Goal: Information Seeking & Learning: Learn about a topic

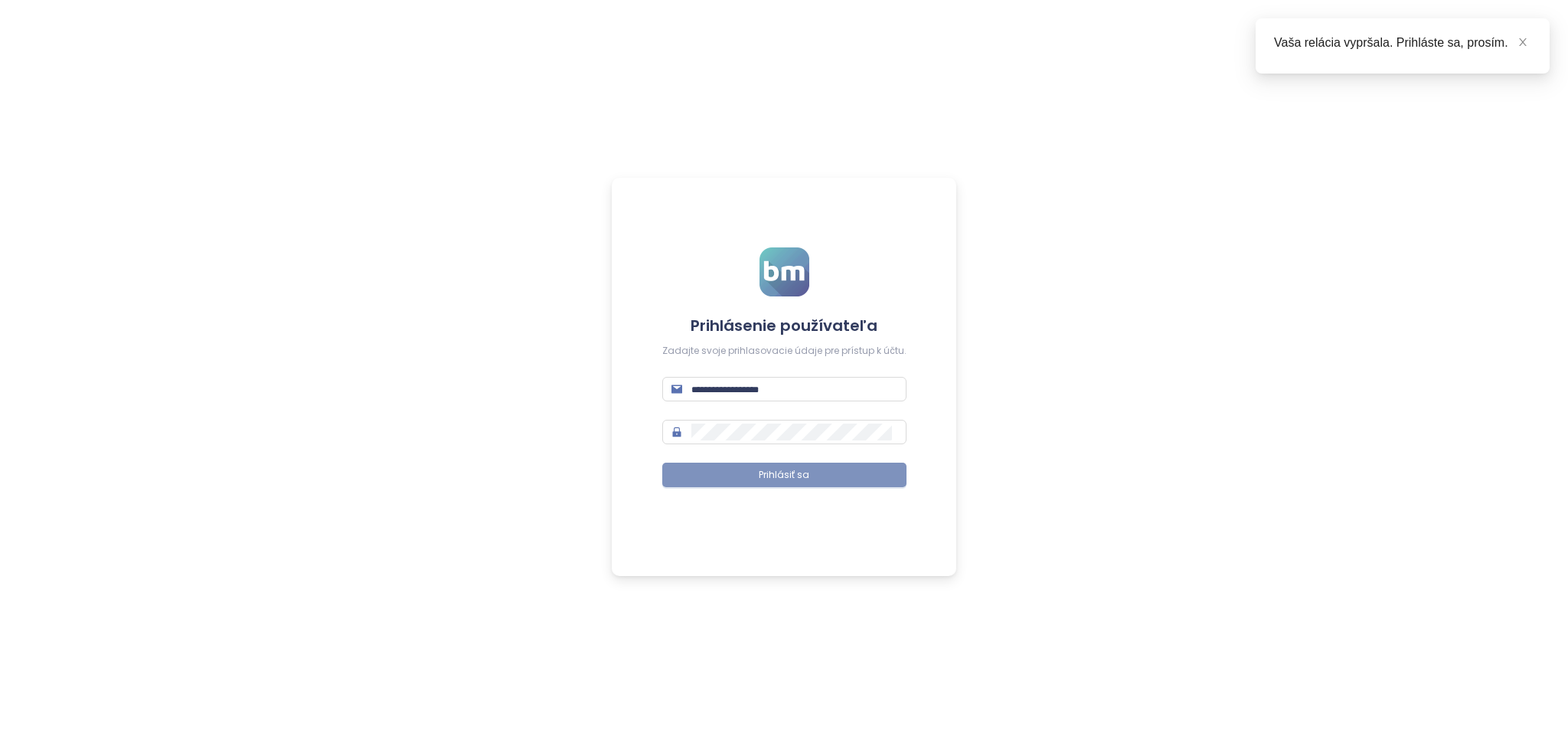
type input "**********"
click at [772, 472] on span "Prihlásiť sa" at bounding box center [784, 475] width 51 height 15
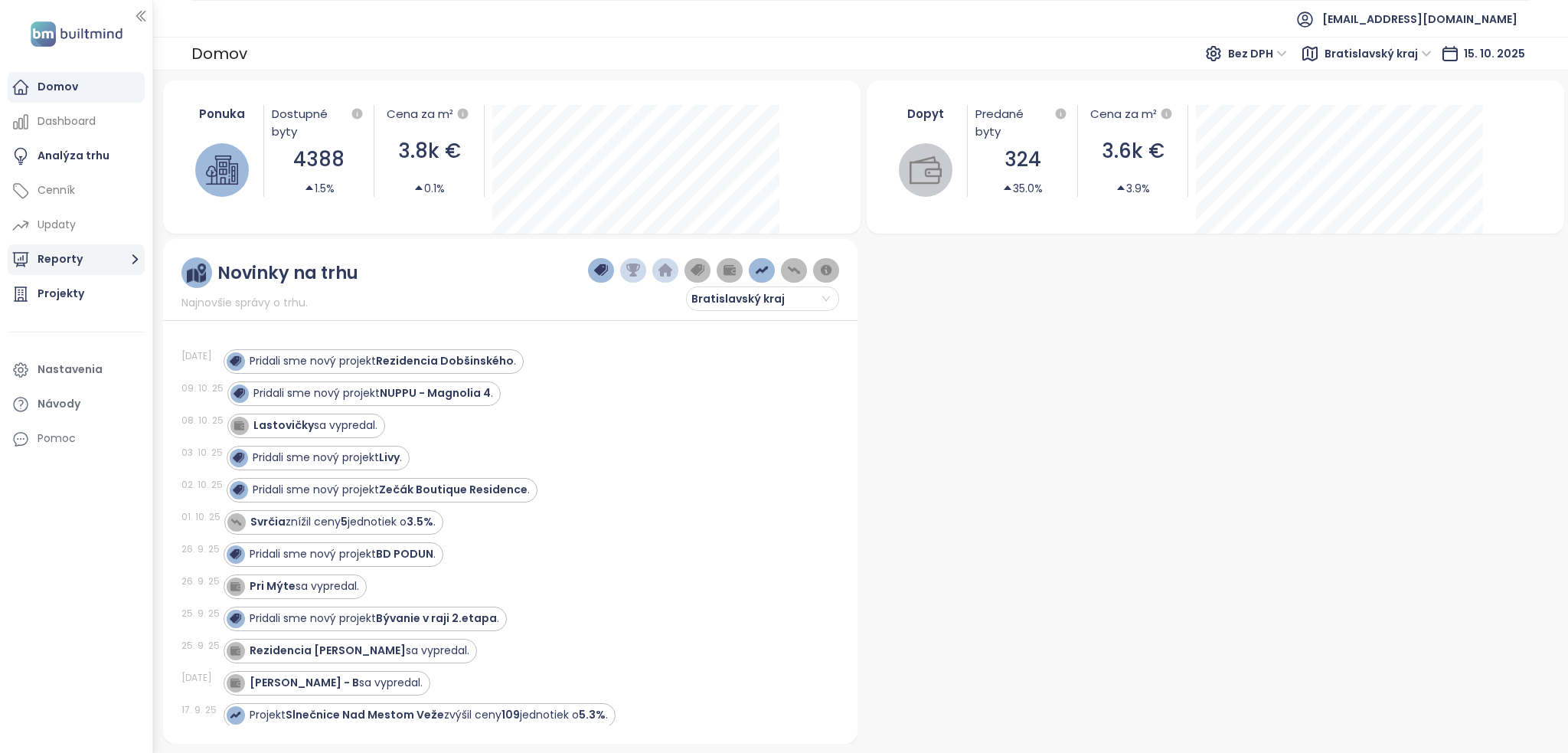
click at [132, 262] on icon "button" at bounding box center [135, 259] width 20 height 20
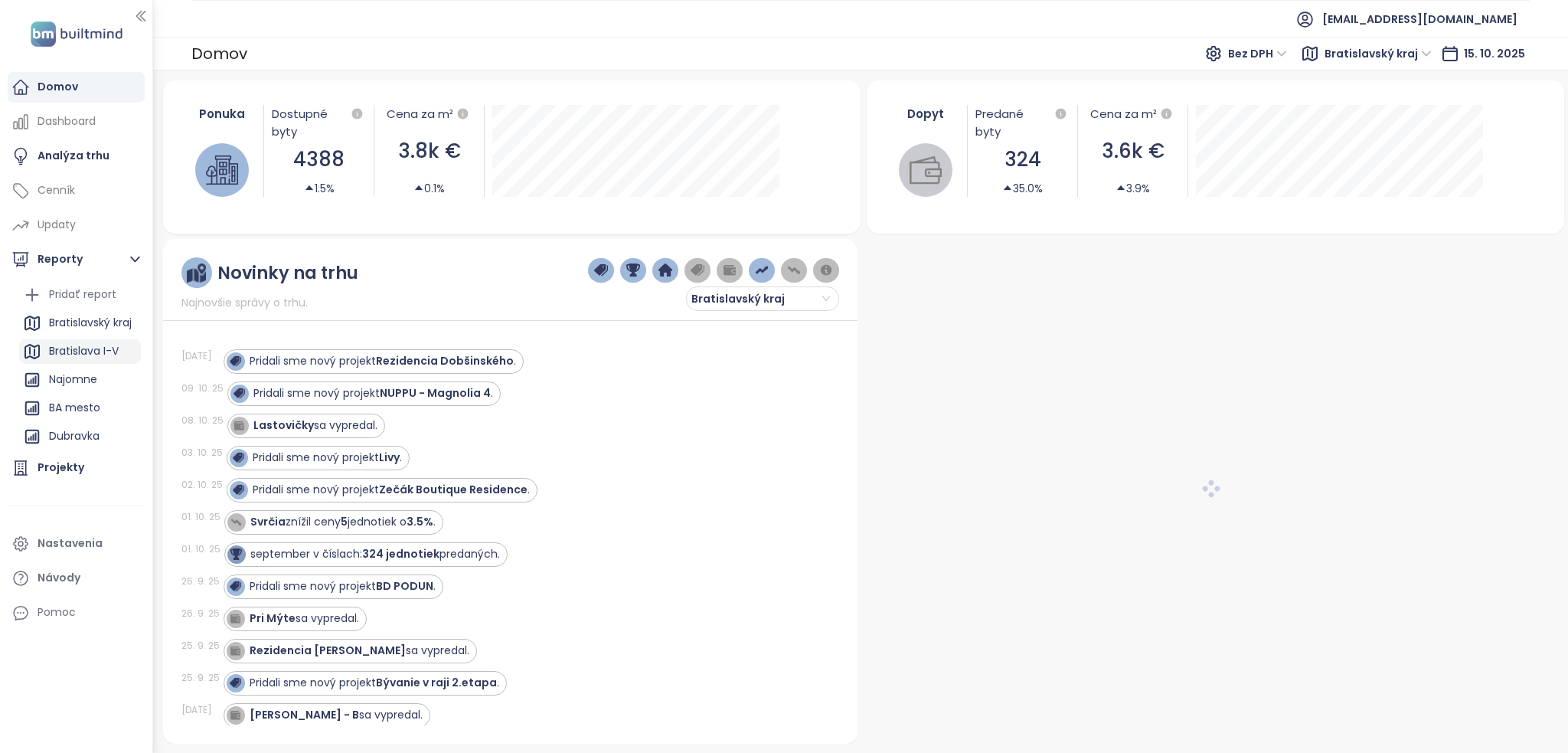
click at [94, 354] on div "Bratislava I-V" at bounding box center [83, 351] width 69 height 20
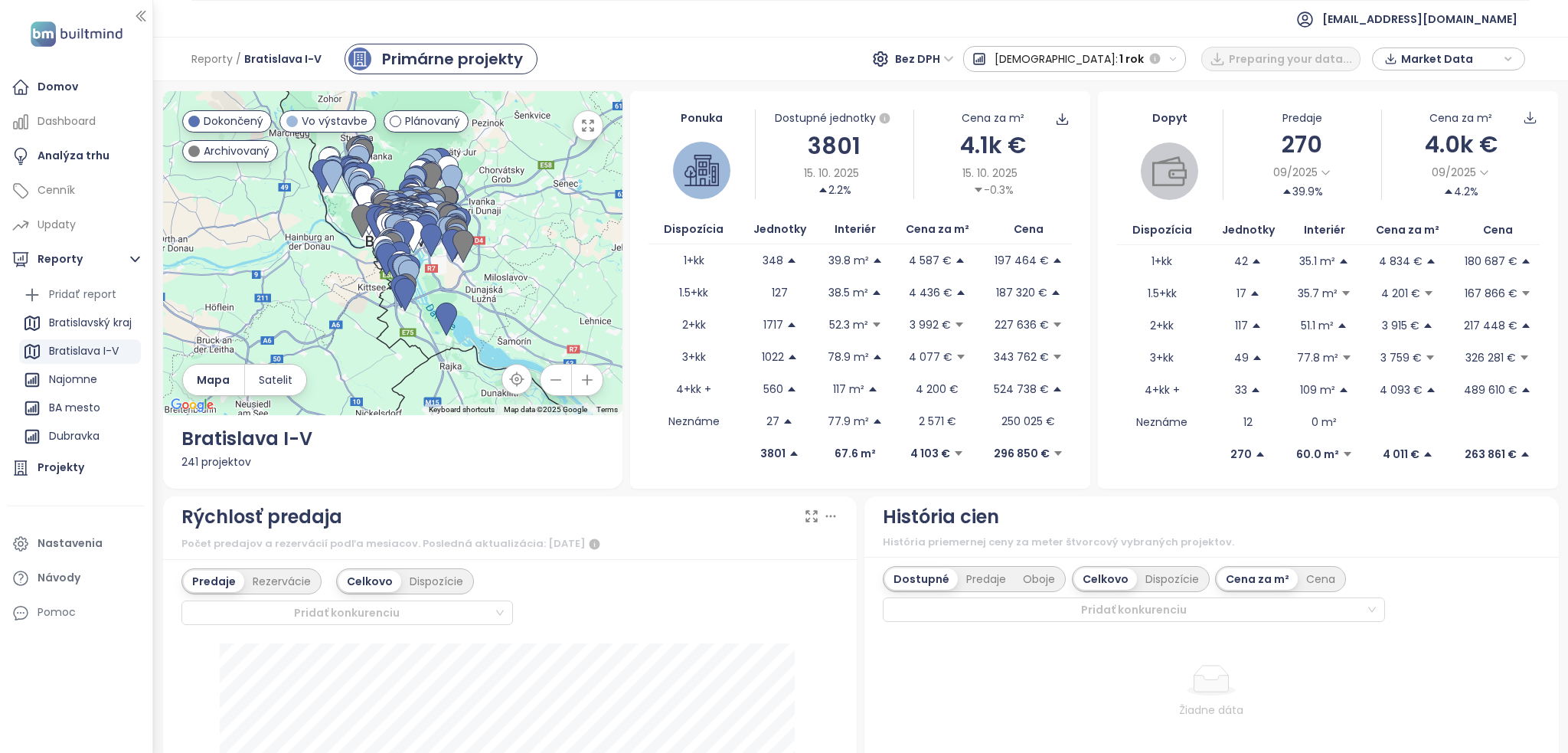
click at [588, 126] on icon "button" at bounding box center [588, 126] width 16 height 16
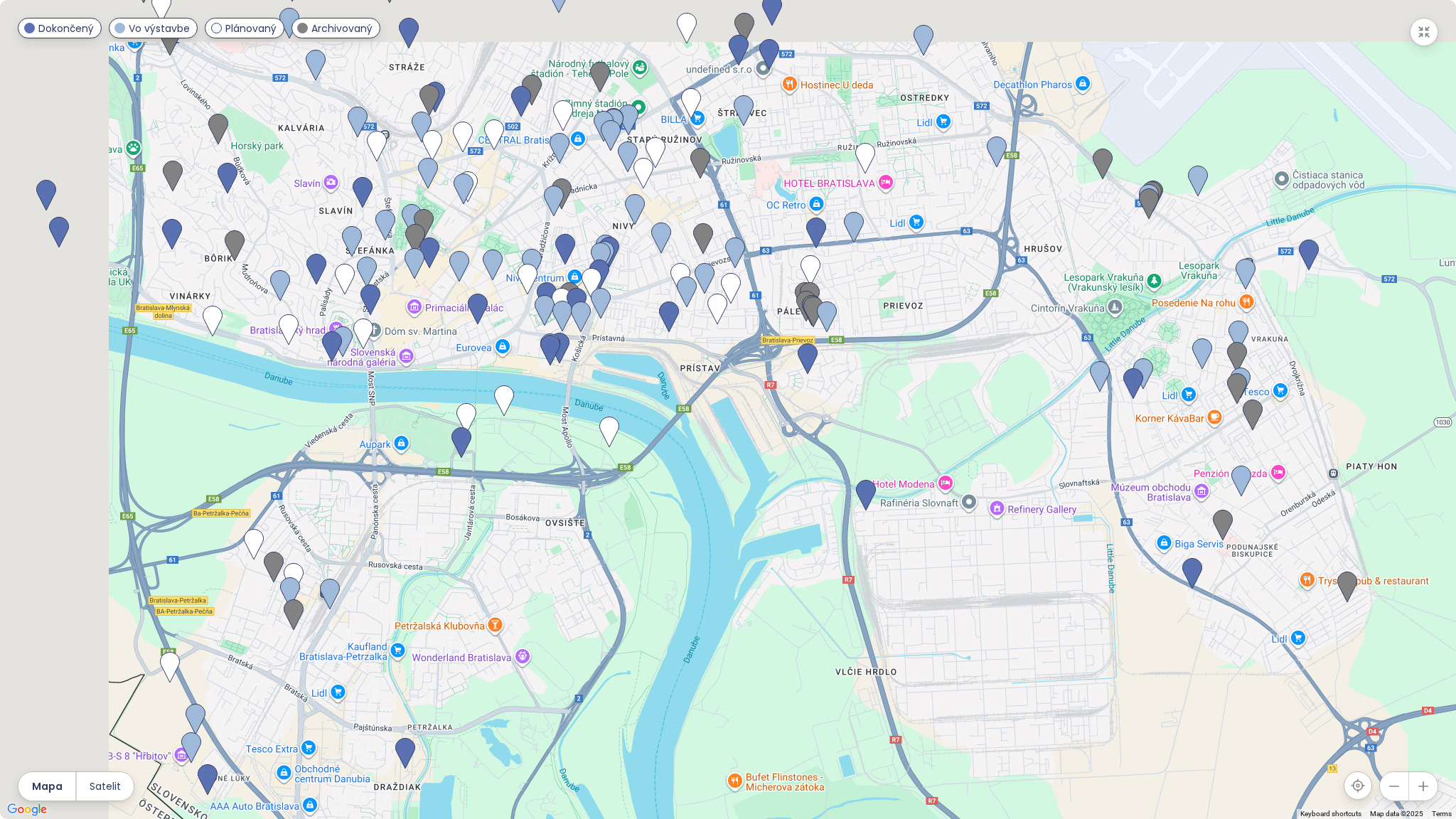
drag, startPoint x: 524, startPoint y: 356, endPoint x: 757, endPoint y: 471, distance: 259.8
click at [757, 471] on div at bounding box center [728, 409] width 1456 height 819
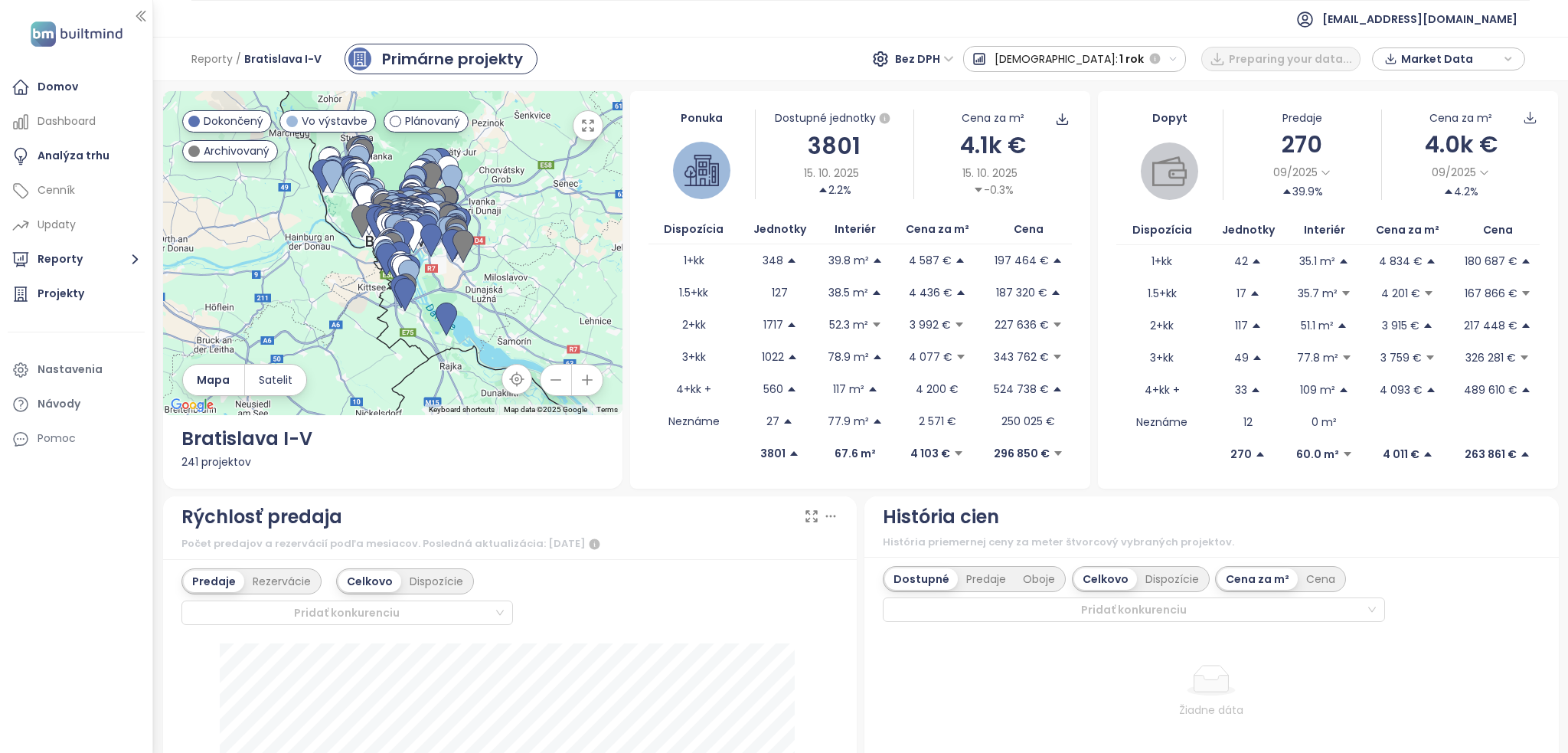
drag, startPoint x: 588, startPoint y: 134, endPoint x: 591, endPoint y: 226, distance: 92.0
click at [591, 133] on button "button" at bounding box center [587, 125] width 30 height 30
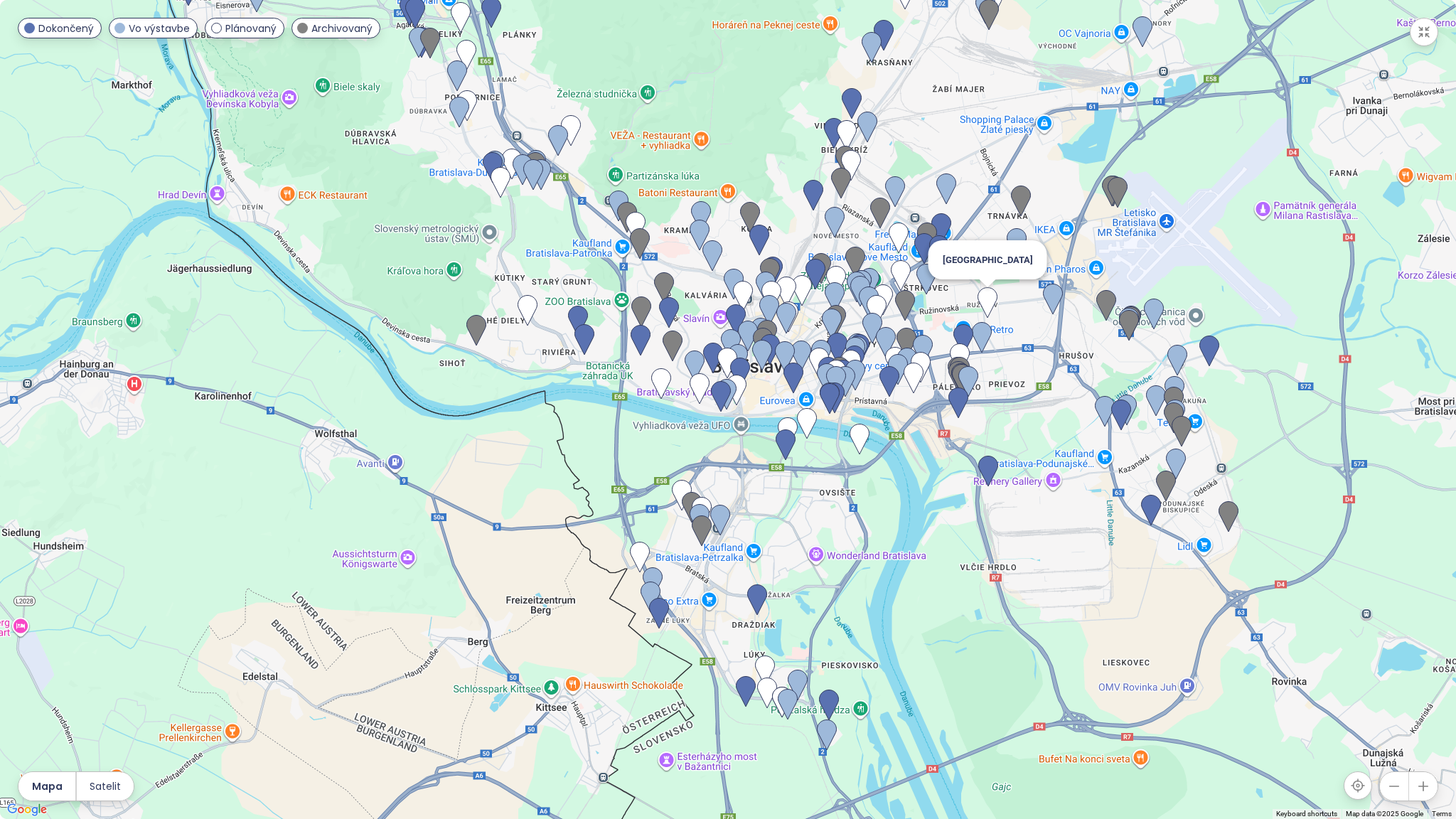
click at [994, 301] on img at bounding box center [987, 303] width 31 height 43
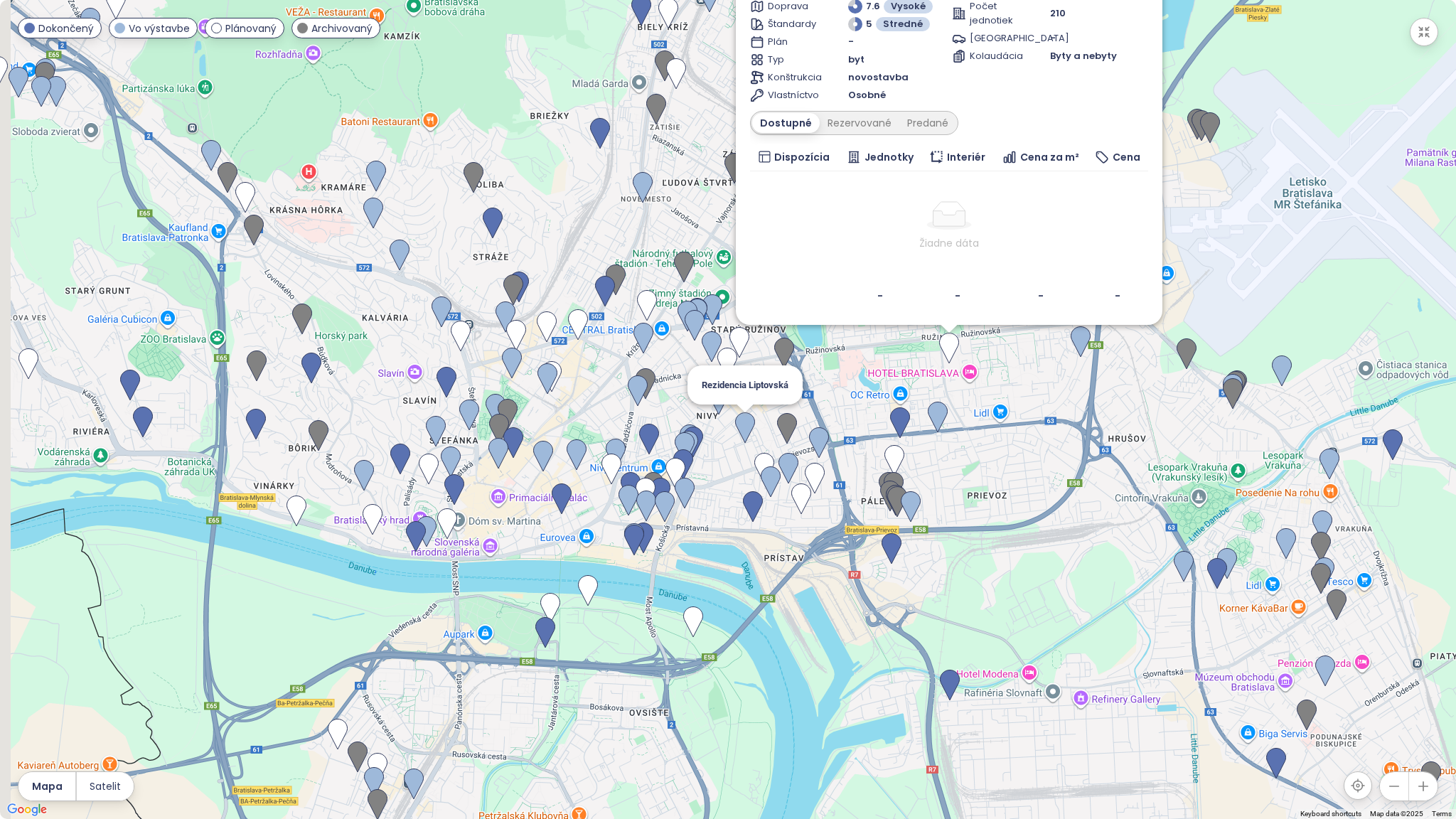
drag, startPoint x: 264, startPoint y: 561, endPoint x: 794, endPoint y: 394, distance: 555.7
click at [794, 394] on div "Nové Centrum Ružinova Plánovaný Tomášikova 2026/14, 821 04 [GEOGRAPHIC_DATA]-[G…" at bounding box center [728, 409] width 1456 height 819
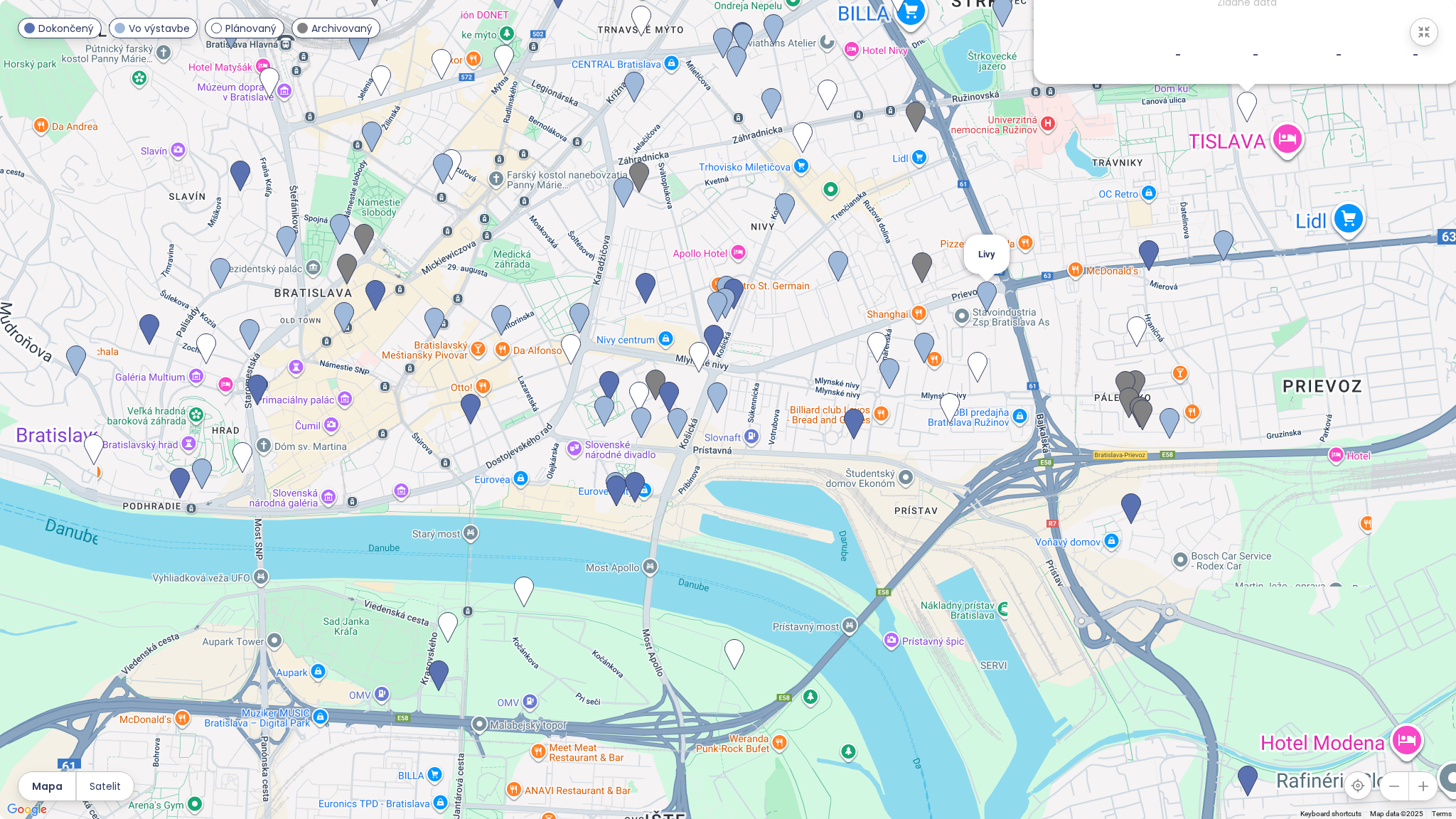
click at [984, 297] on img at bounding box center [987, 297] width 31 height 43
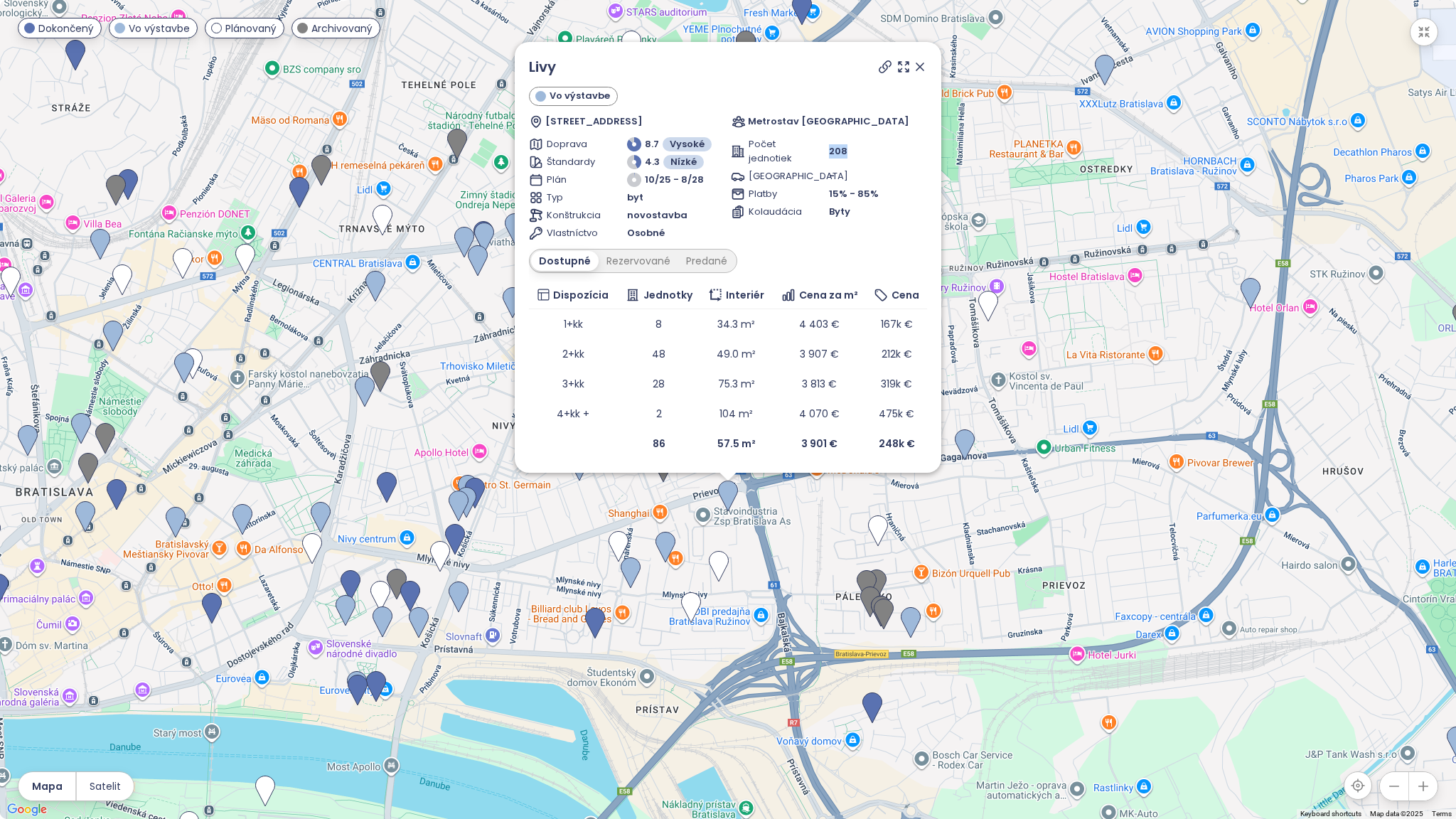
drag, startPoint x: 829, startPoint y: 151, endPoint x: 874, endPoint y: 153, distance: 45.0
click at [874, 153] on div "208" at bounding box center [877, 151] width 98 height 14
click at [714, 560] on img at bounding box center [719, 566] width 31 height 43
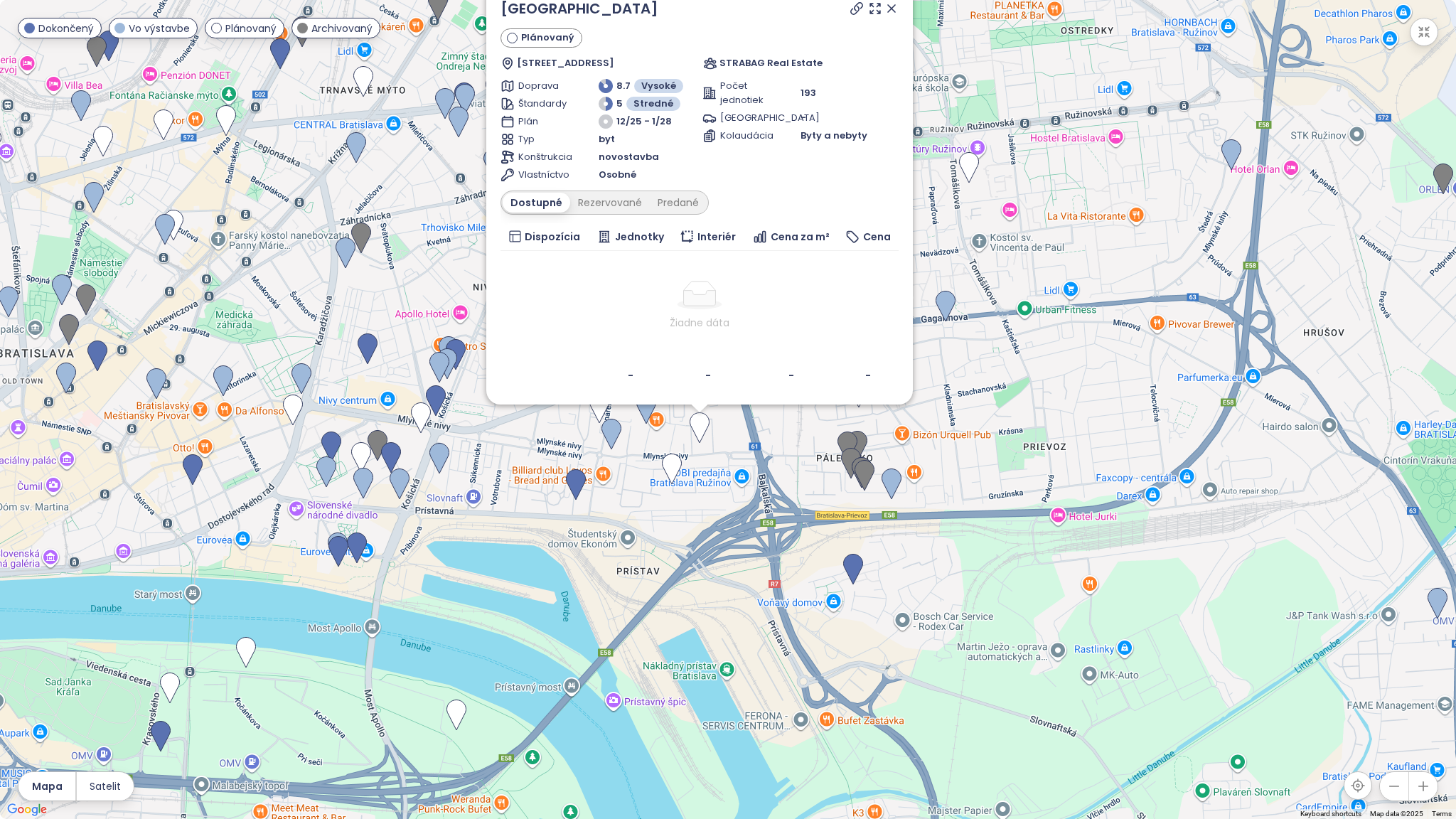
drag, startPoint x: 756, startPoint y: 390, endPoint x: 724, endPoint y: 435, distance: 55.2
click at [724, 435] on div "STRABAG TOWER Plánovaný Mlynské nivy 1340/61, 821 05 [GEOGRAPHIC_DATA]-[GEOGRAP…" at bounding box center [728, 409] width 1456 height 819
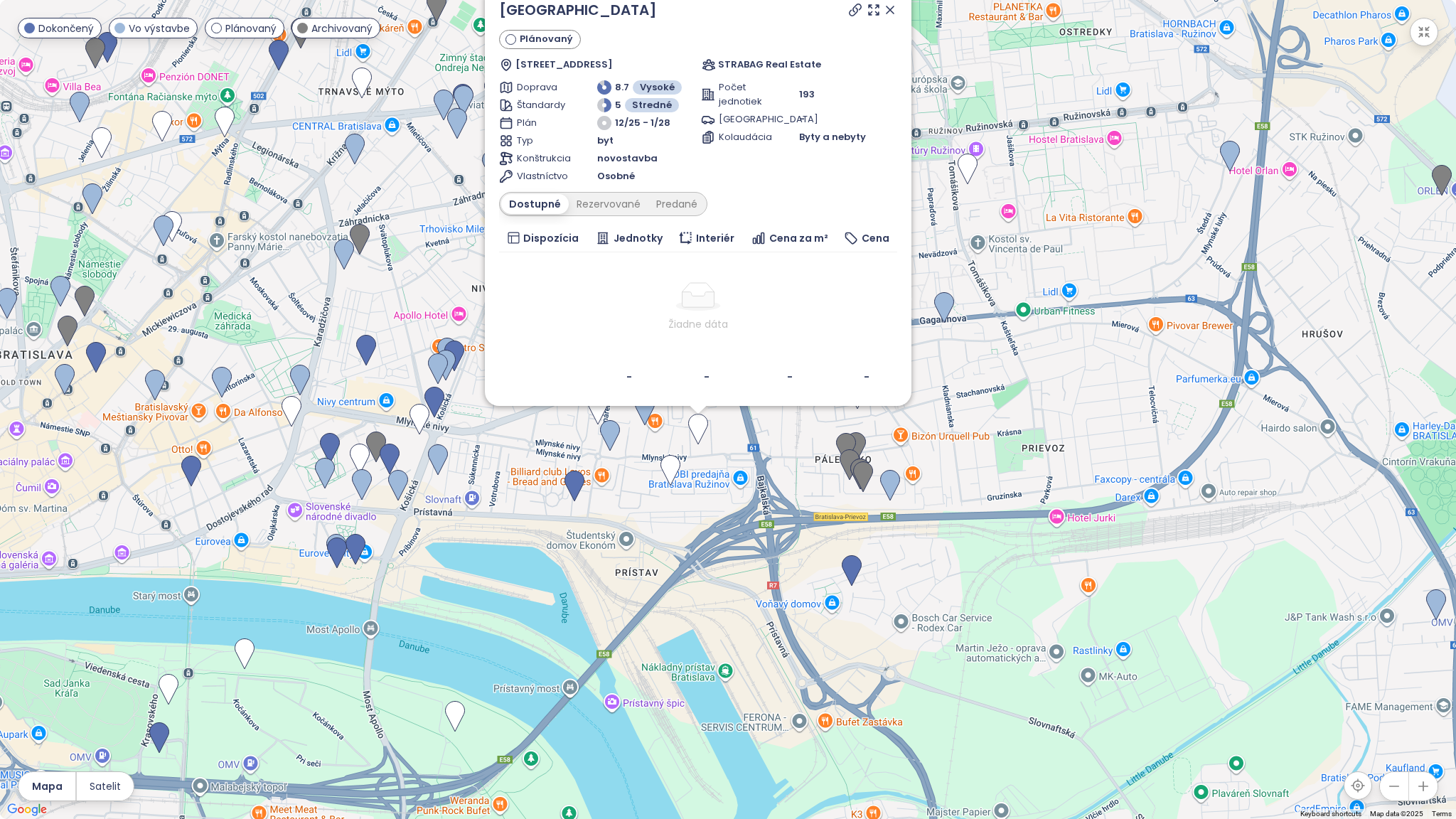
click at [701, 427] on img at bounding box center [698, 429] width 31 height 43
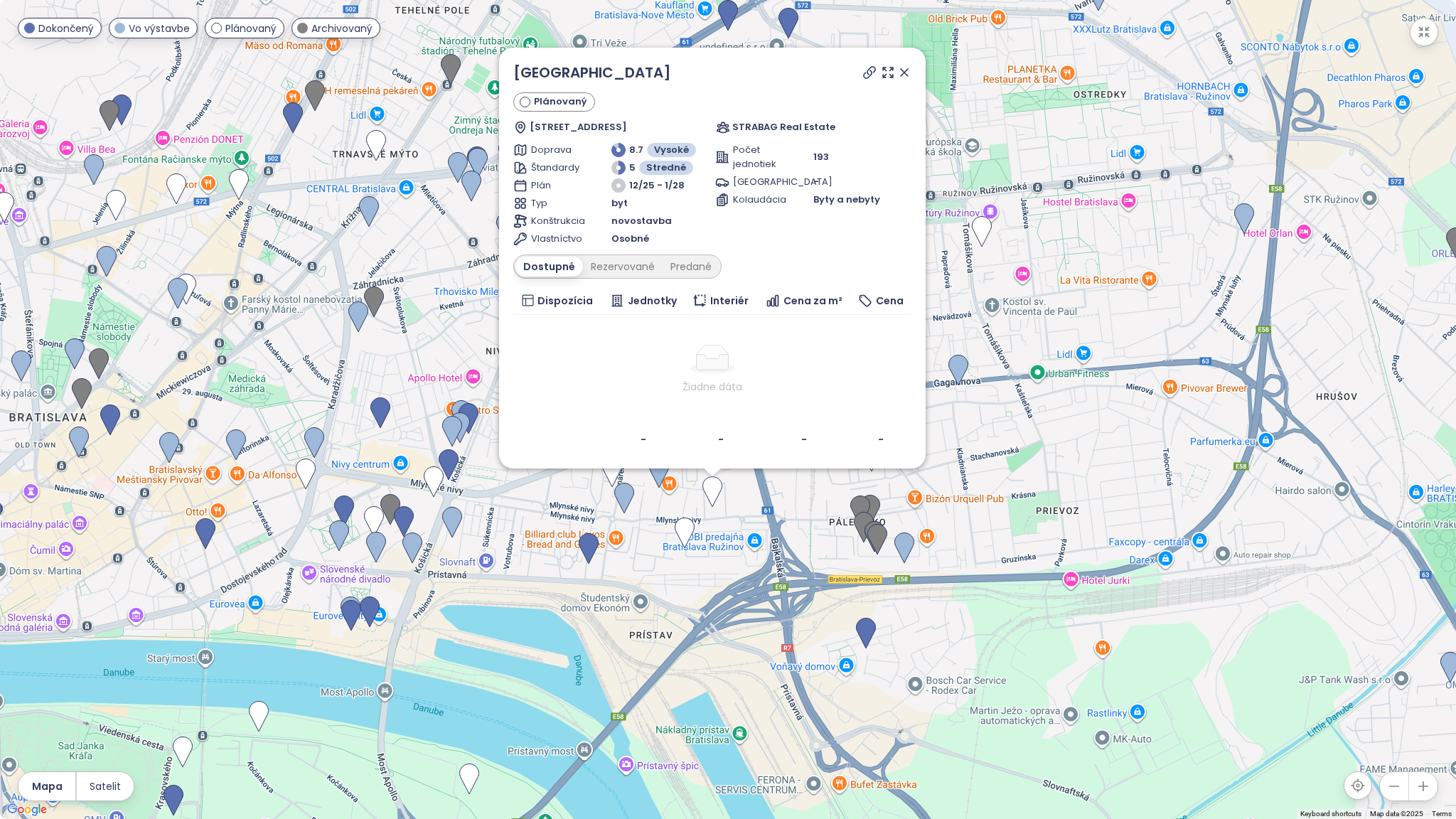
drag, startPoint x: 803, startPoint y: 434, endPoint x: 771, endPoint y: 597, distance: 166.1
click at [771, 597] on div "STRABAG TOWER Plánovaný Mlynské nivy 1340/61, 821 05 [GEOGRAPHIC_DATA]-[GEOGRAP…" at bounding box center [728, 409] width 1456 height 819
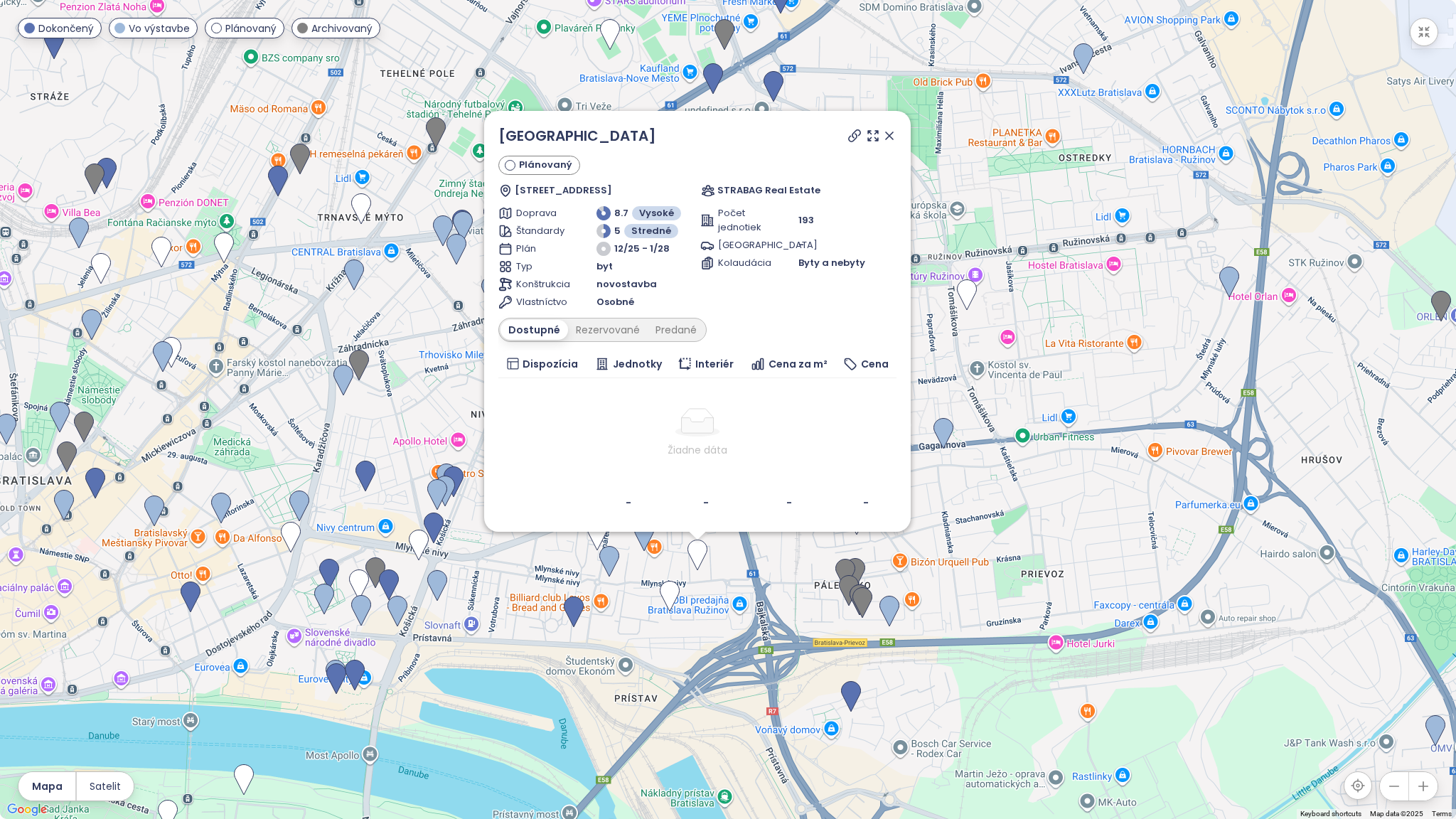
click at [891, 136] on icon at bounding box center [890, 136] width 7 height 7
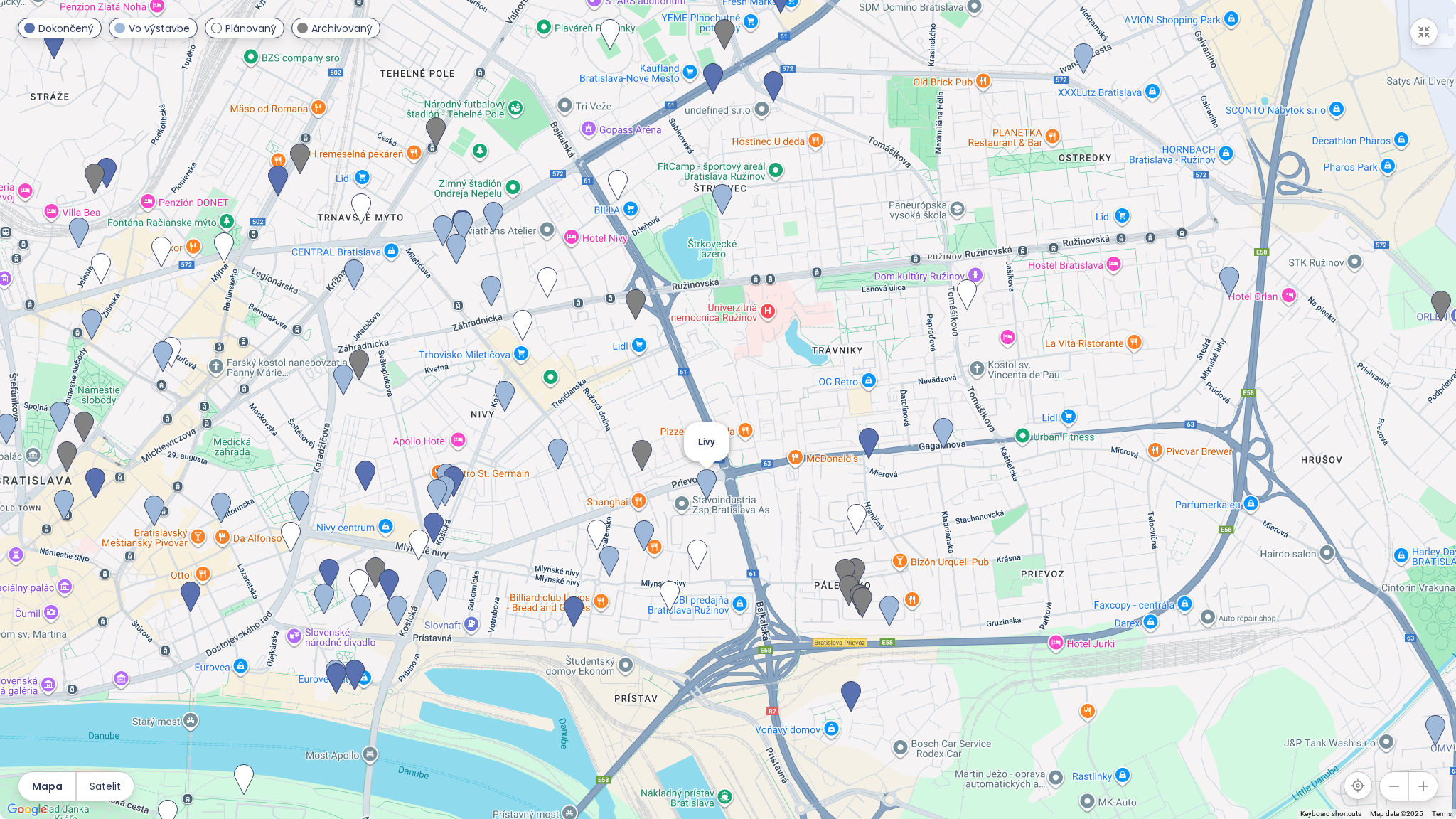
click at [703, 489] on img at bounding box center [706, 484] width 31 height 43
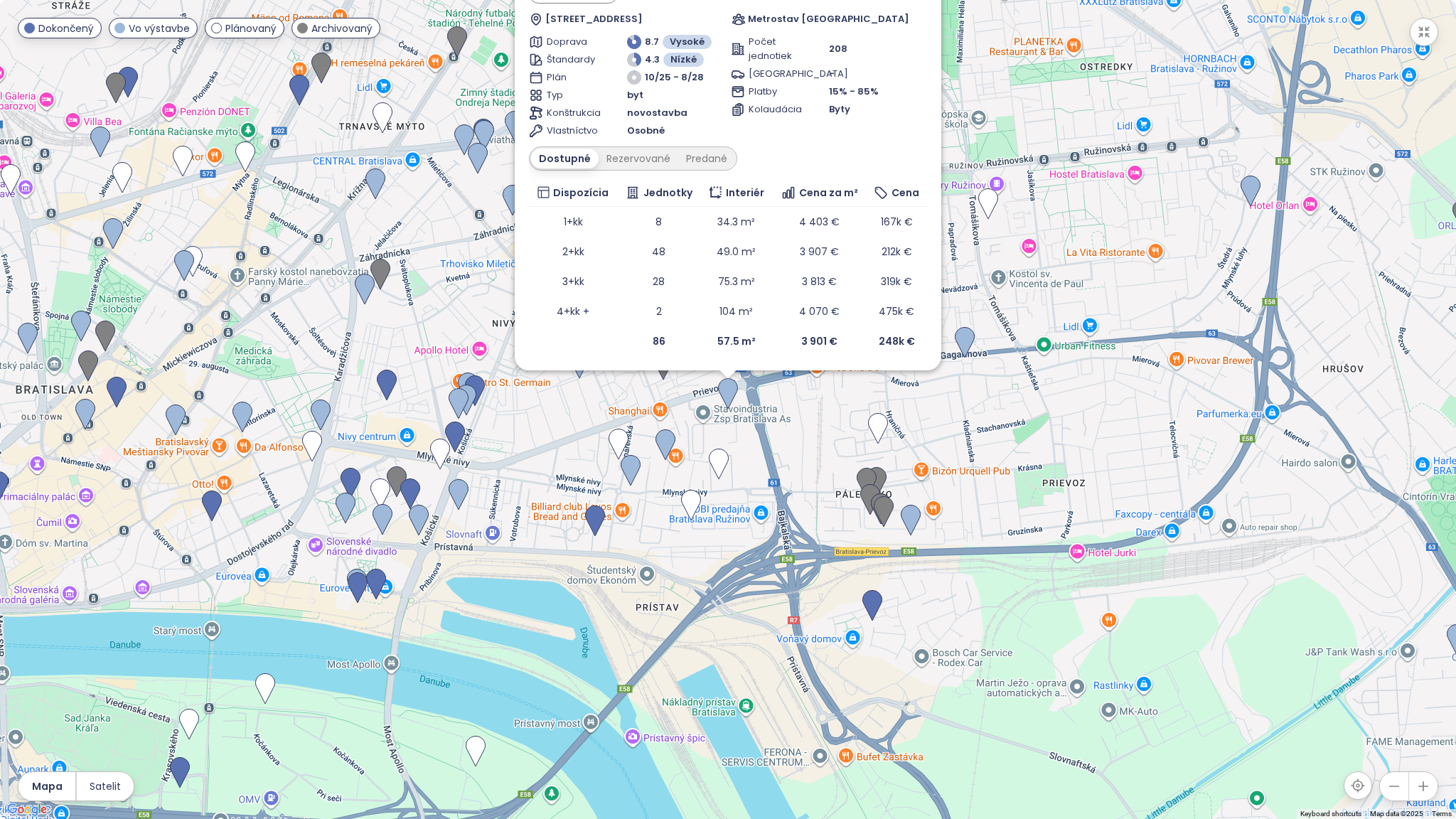
click at [835, 454] on div "To navigate, press the arrow keys. Livy Vo výstavbe Stará Prievozská 18, 821 09…" at bounding box center [728, 409] width 1456 height 819
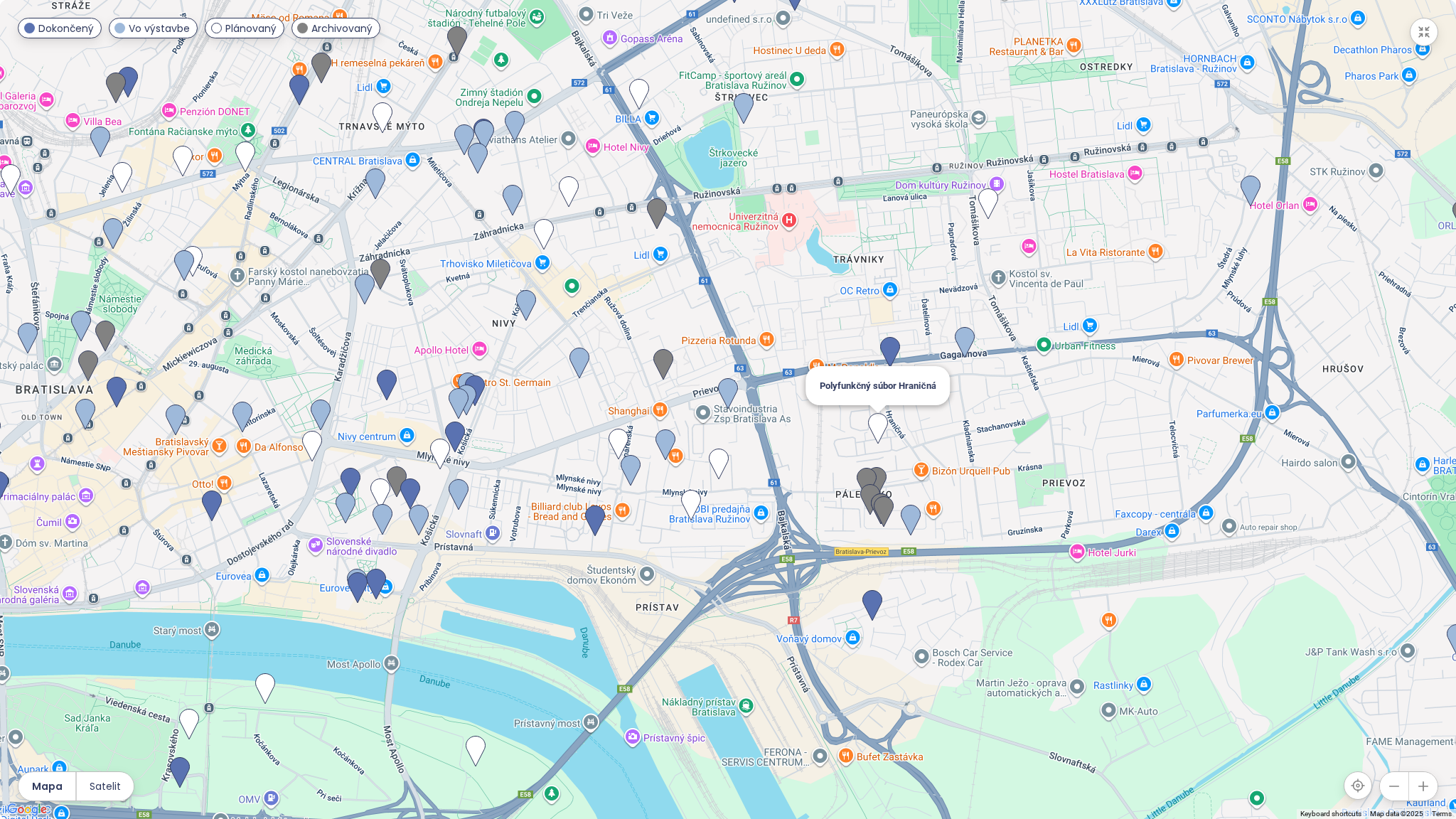
click at [875, 431] on img at bounding box center [878, 428] width 31 height 43
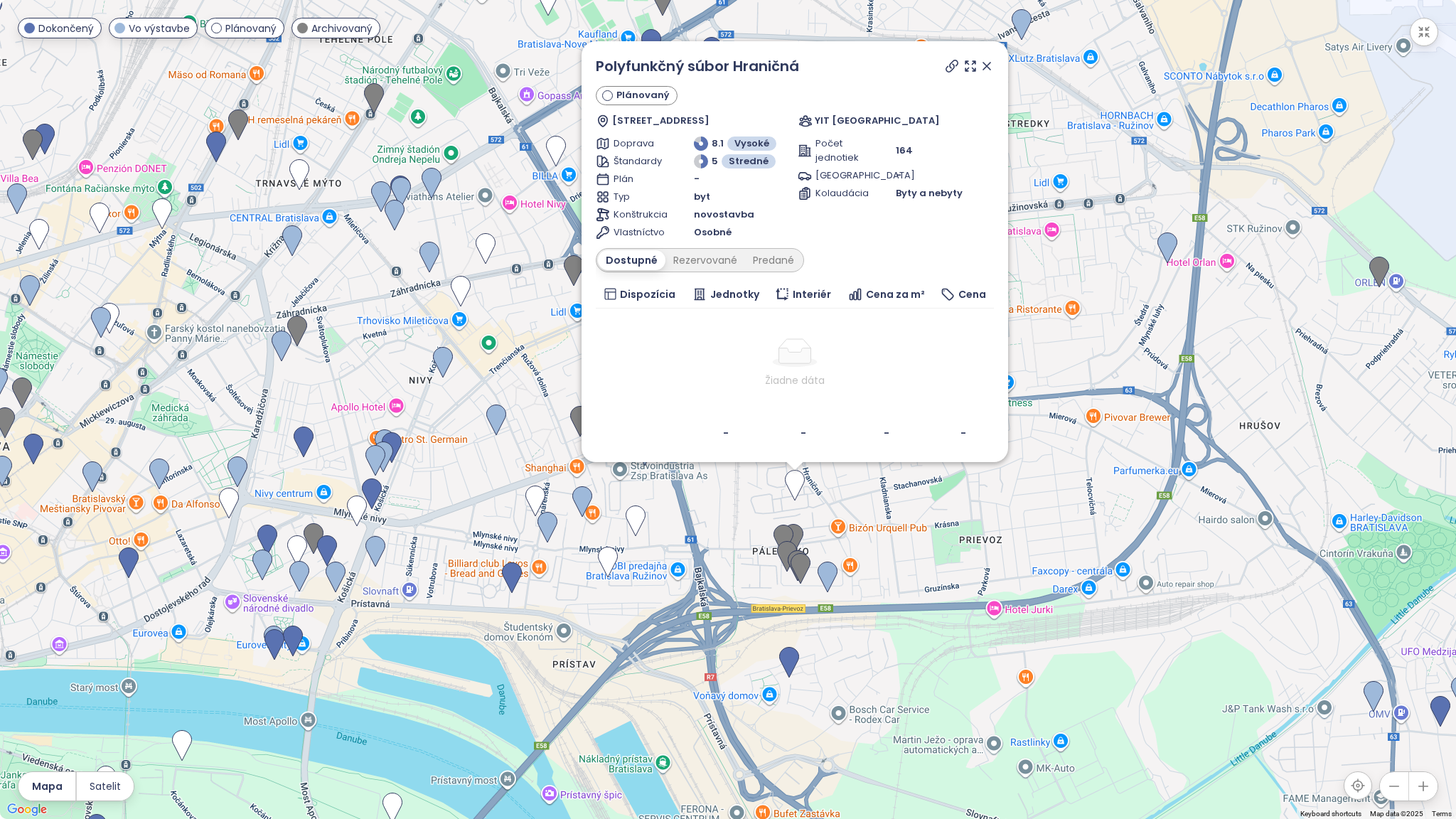
drag, startPoint x: 859, startPoint y: 472, endPoint x: 937, endPoint y: 592, distance: 143.1
click at [937, 592] on div "Polyfunkčný súbor Hraničná Plánovaný [STREET_ADDRESS]-[GEOGRAPHIC_DATA], [GEOGR…" at bounding box center [728, 409] width 1456 height 819
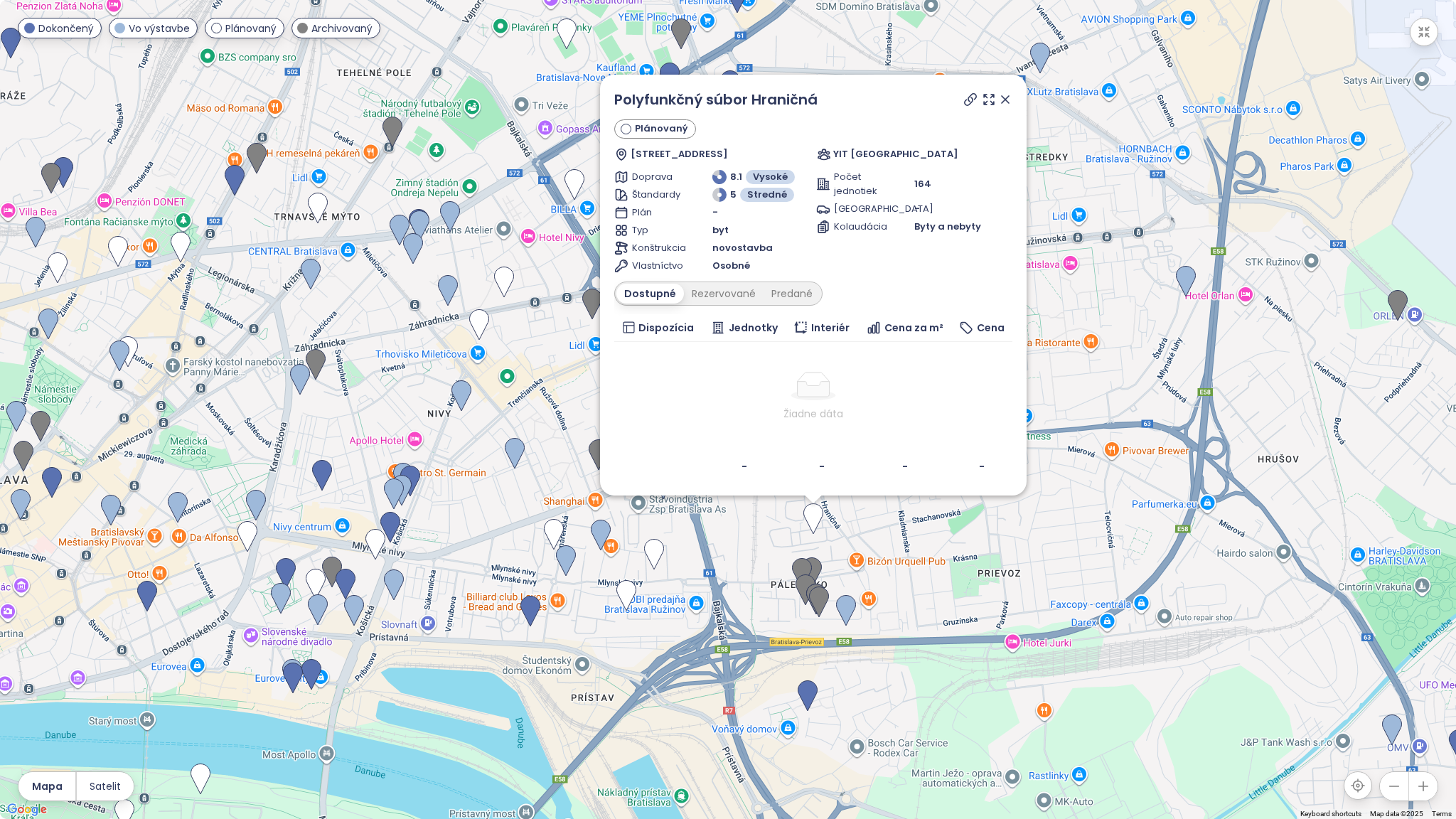
click at [1007, 96] on icon at bounding box center [1005, 100] width 14 height 14
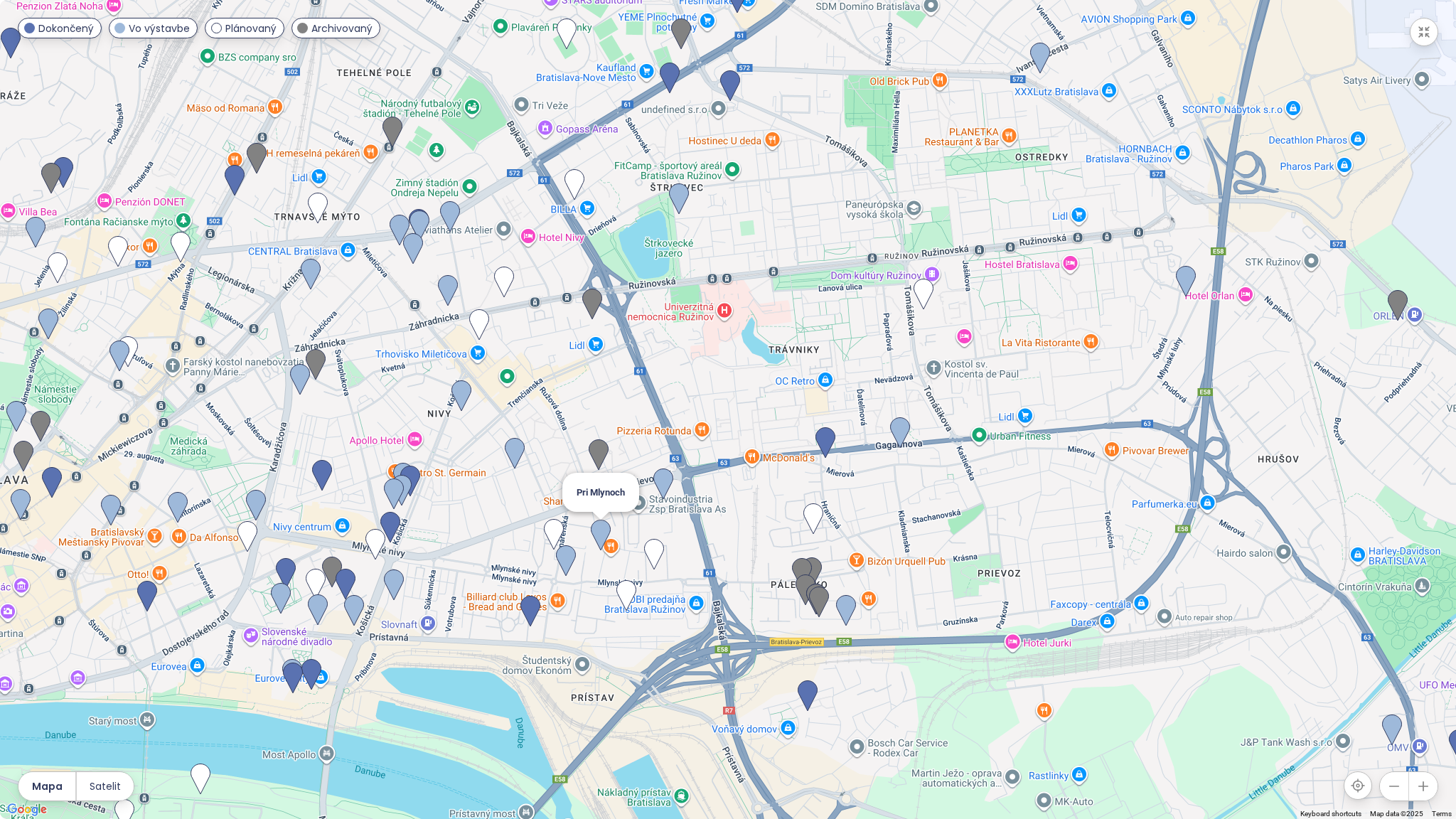
click at [598, 541] on img at bounding box center [601, 535] width 31 height 43
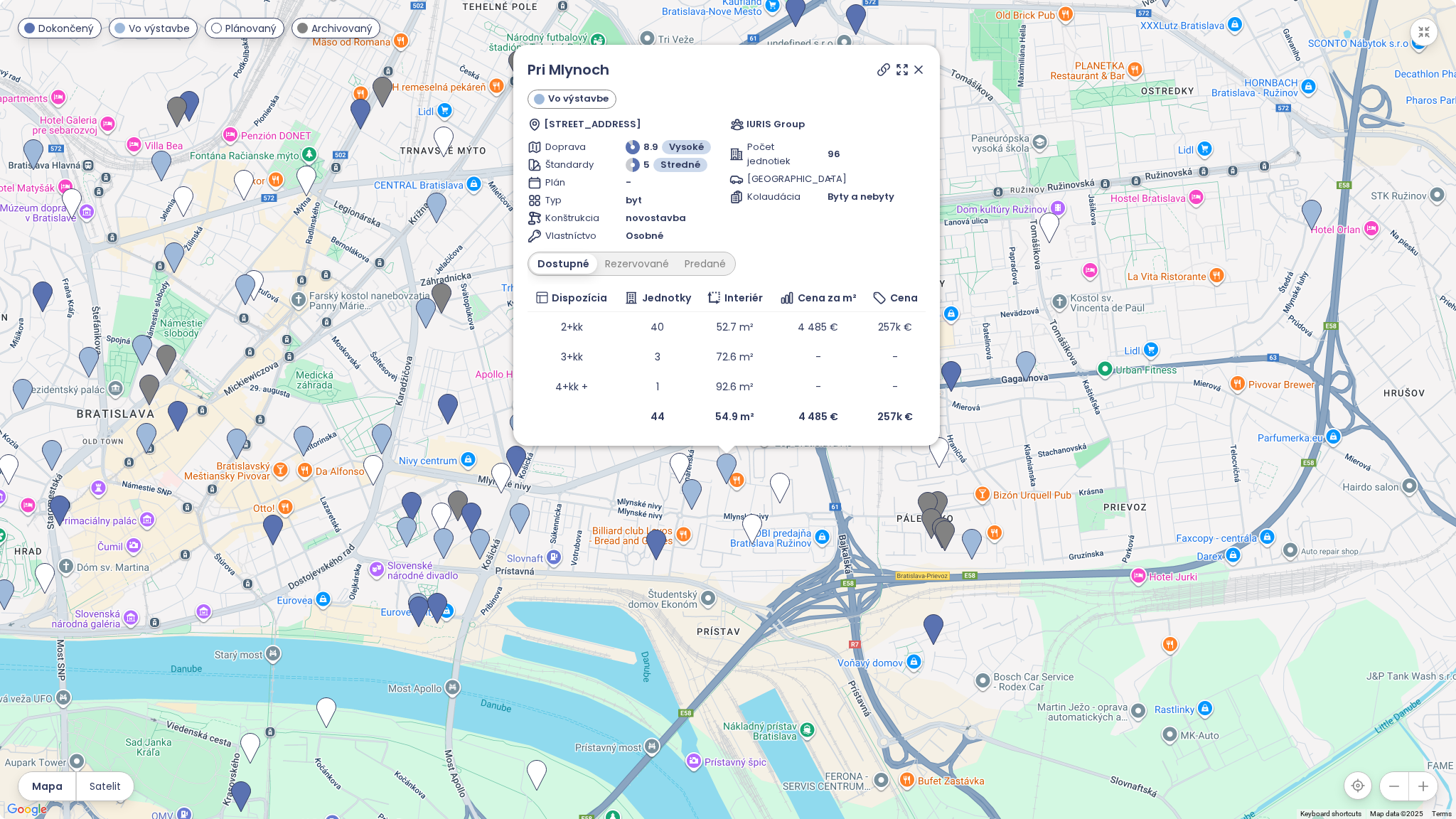
drag, startPoint x: 893, startPoint y: 447, endPoint x: 892, endPoint y: 534, distance: 87.0
click at [892, 534] on div "Pri Mlynoch Vo výstavbe Jarabinková 6, 821 09 [GEOGRAPHIC_DATA], [GEOGRAPHIC_DA…" at bounding box center [728, 409] width 1456 height 819
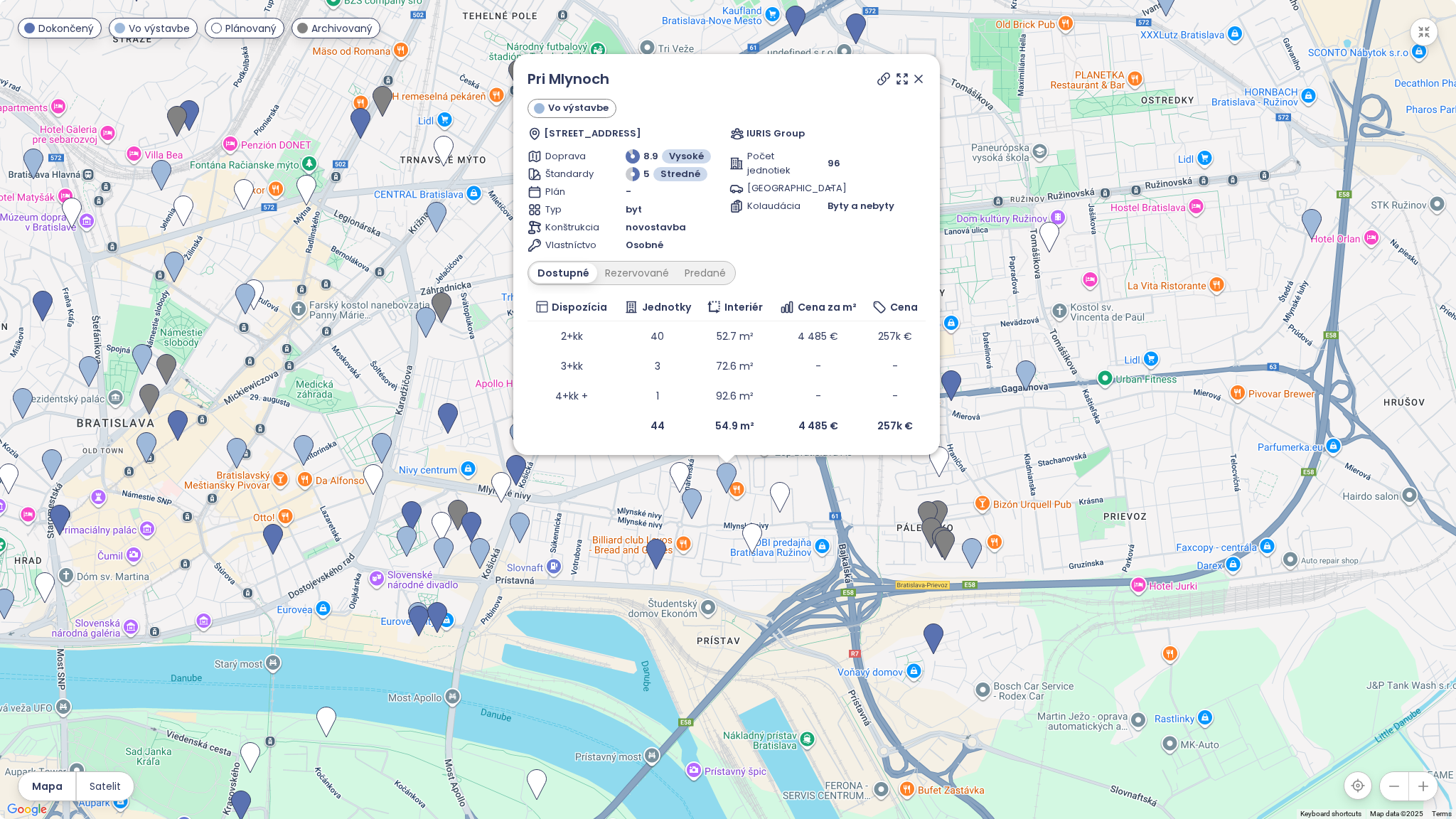
click at [919, 77] on icon at bounding box center [919, 79] width 14 height 14
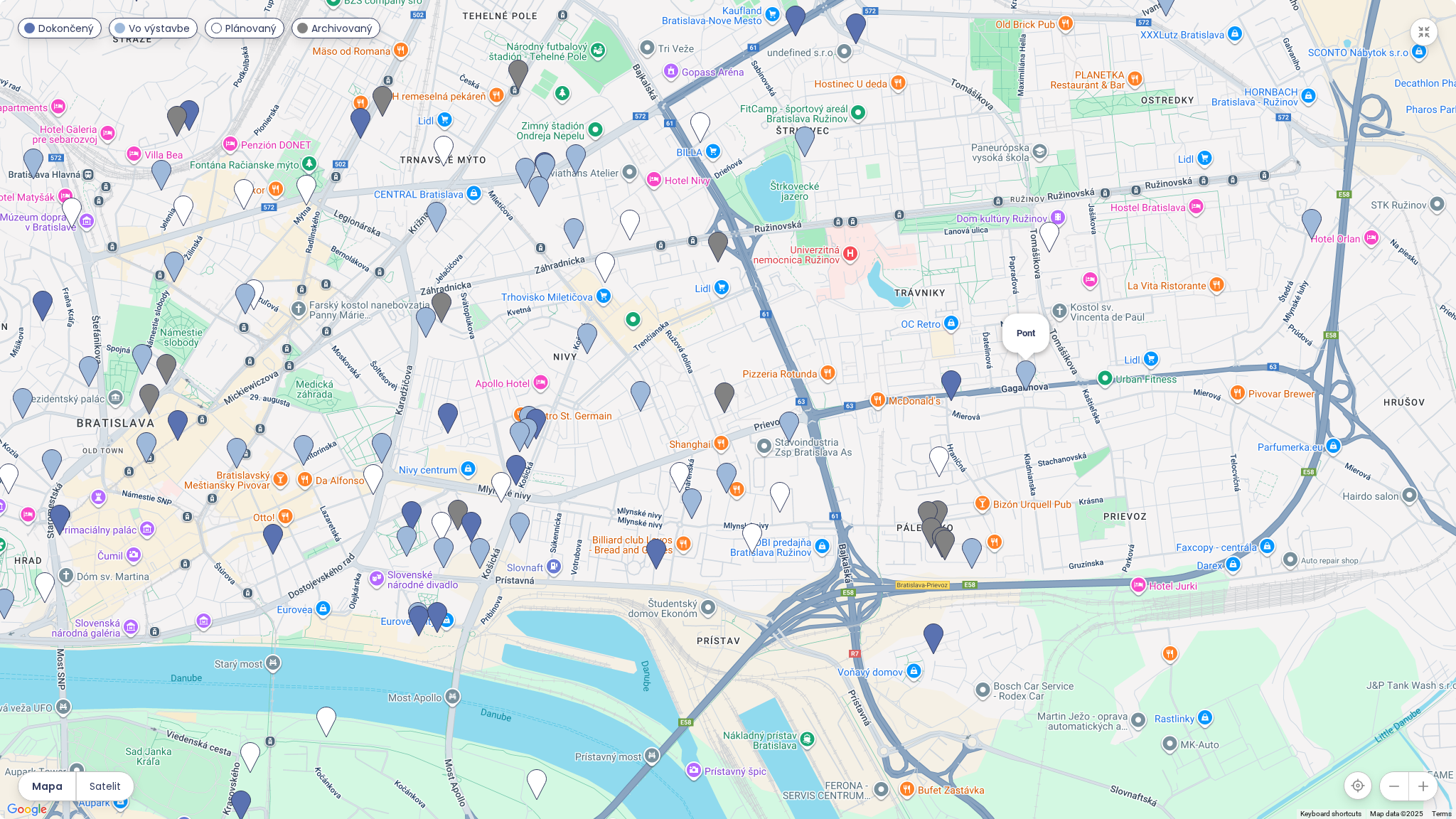
click at [1021, 377] on img at bounding box center [1026, 376] width 31 height 43
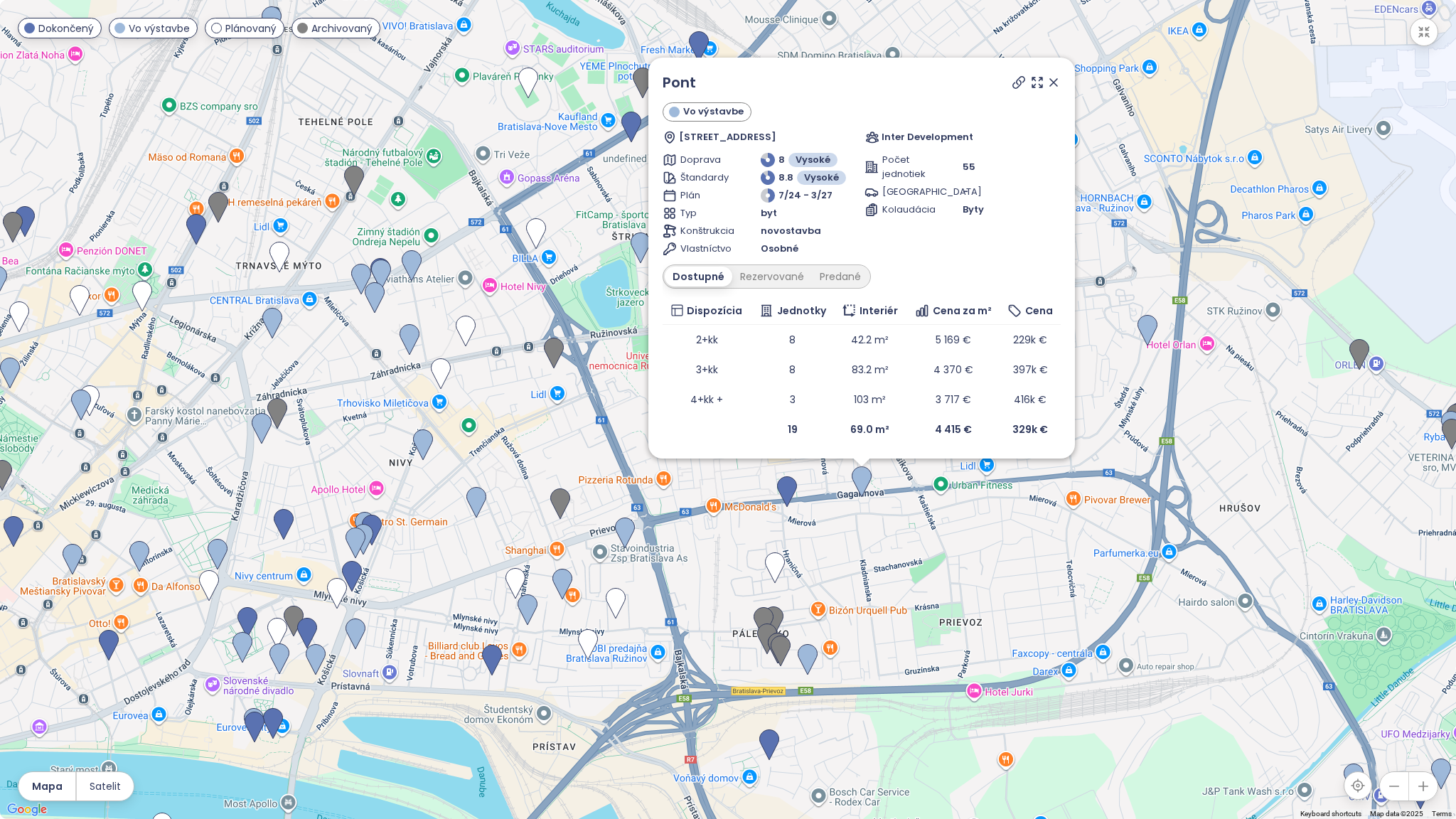
drag, startPoint x: 878, startPoint y: 419, endPoint x: 1016, endPoint y: 509, distance: 164.8
click at [1016, 509] on div "Pont Vo výstavbe Mierová 5632, 821 05 [GEOGRAPHIC_DATA], [GEOGRAPHIC_DATA] Inte…" at bounding box center [728, 409] width 1456 height 819
click at [1051, 83] on icon at bounding box center [1054, 83] width 14 height 14
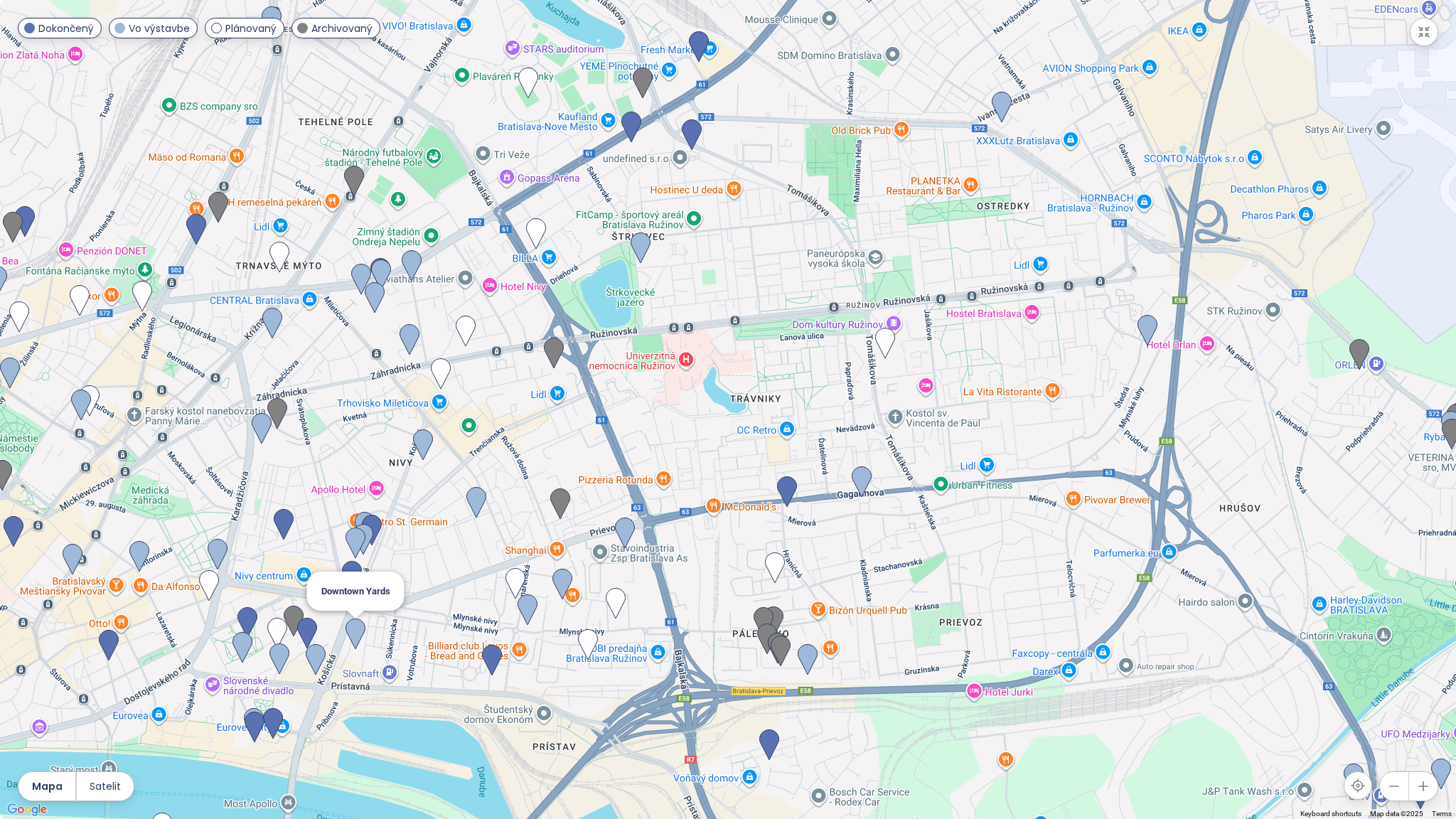
click at [353, 634] on img at bounding box center [355, 634] width 31 height 43
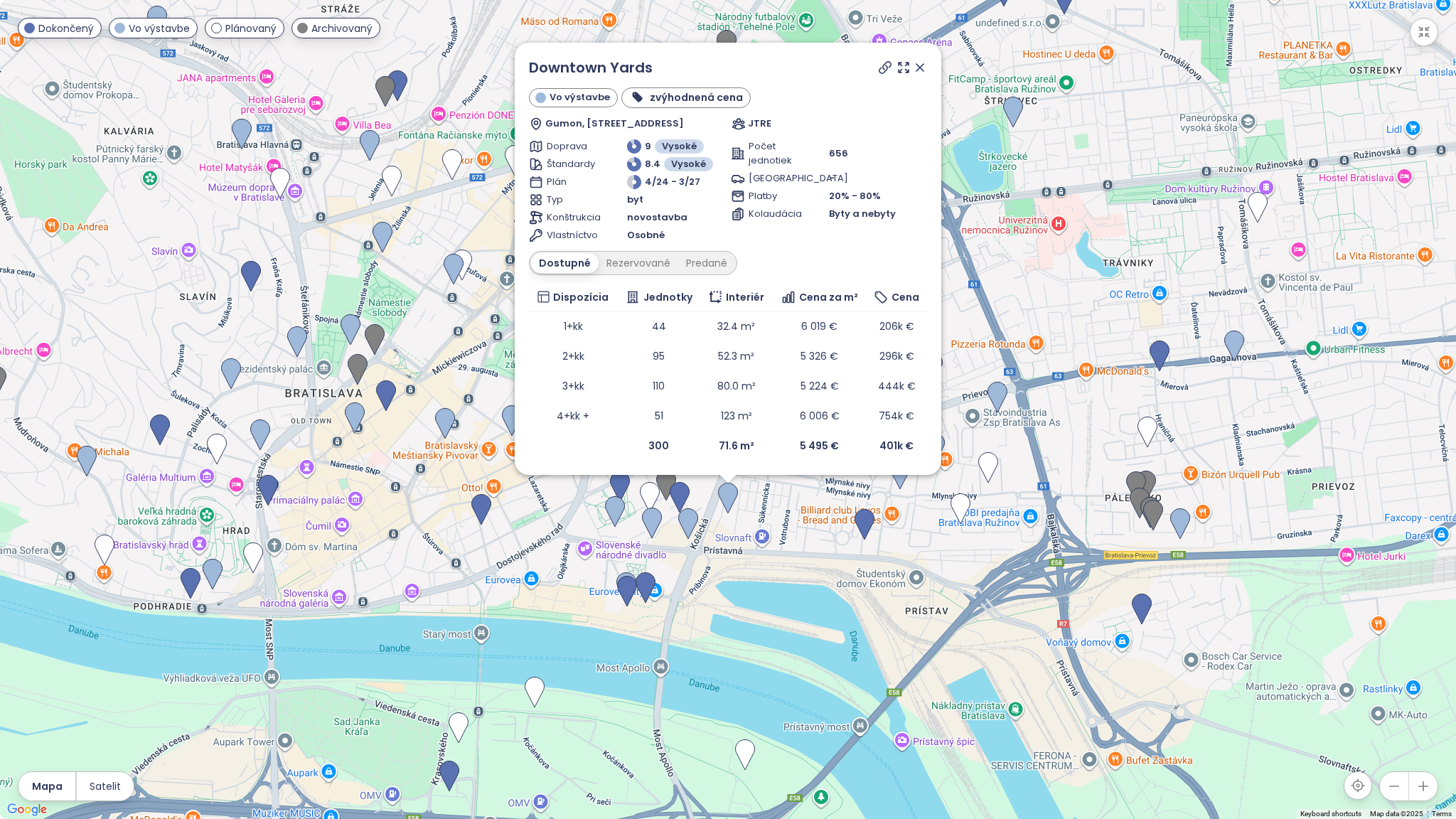
click at [919, 72] on icon at bounding box center [920, 67] width 14 height 14
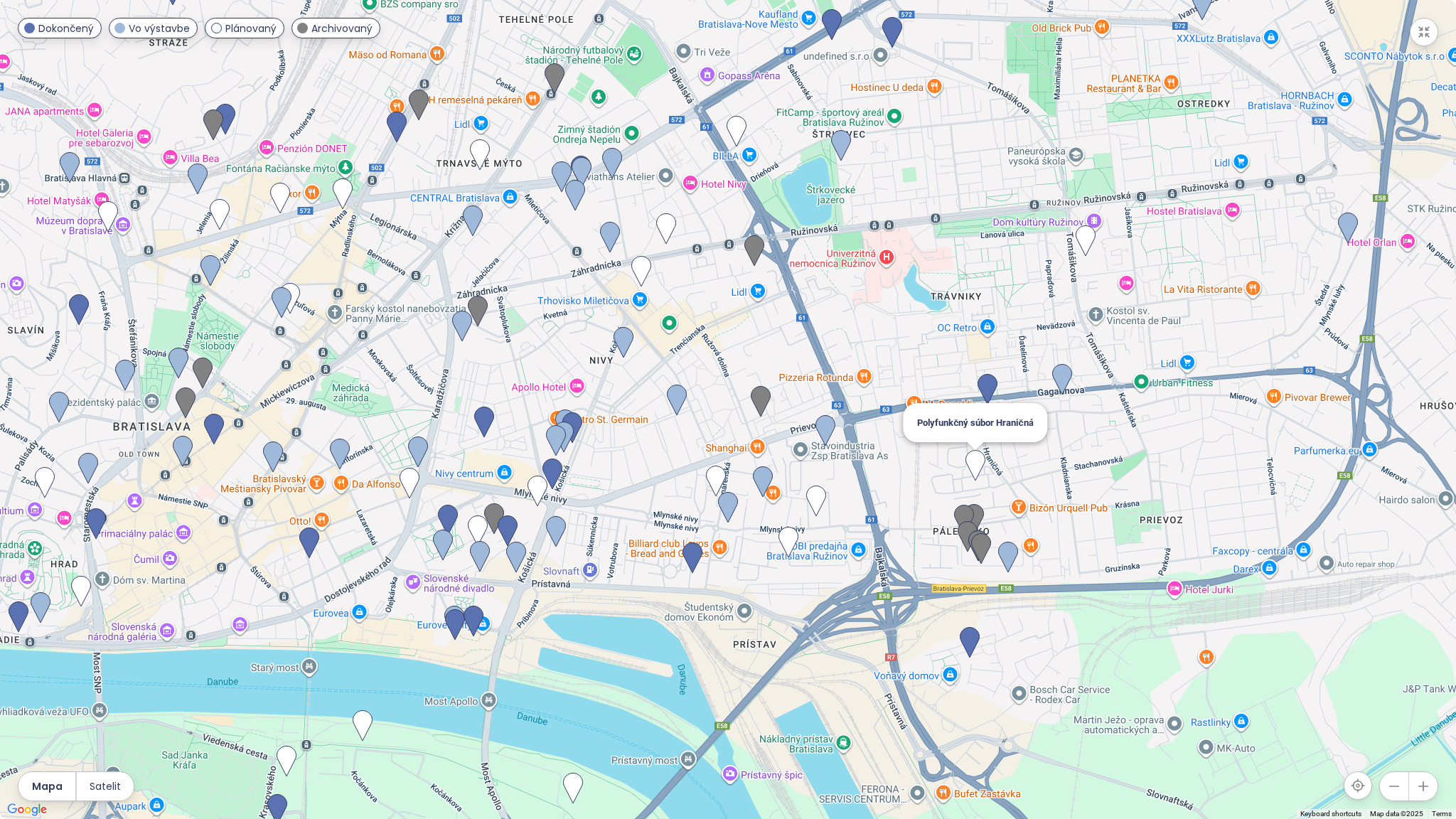
drag, startPoint x: 1147, startPoint y: 421, endPoint x: 952, endPoint y: 437, distance: 195.7
click at [960, 444] on img at bounding box center [975, 465] width 31 height 43
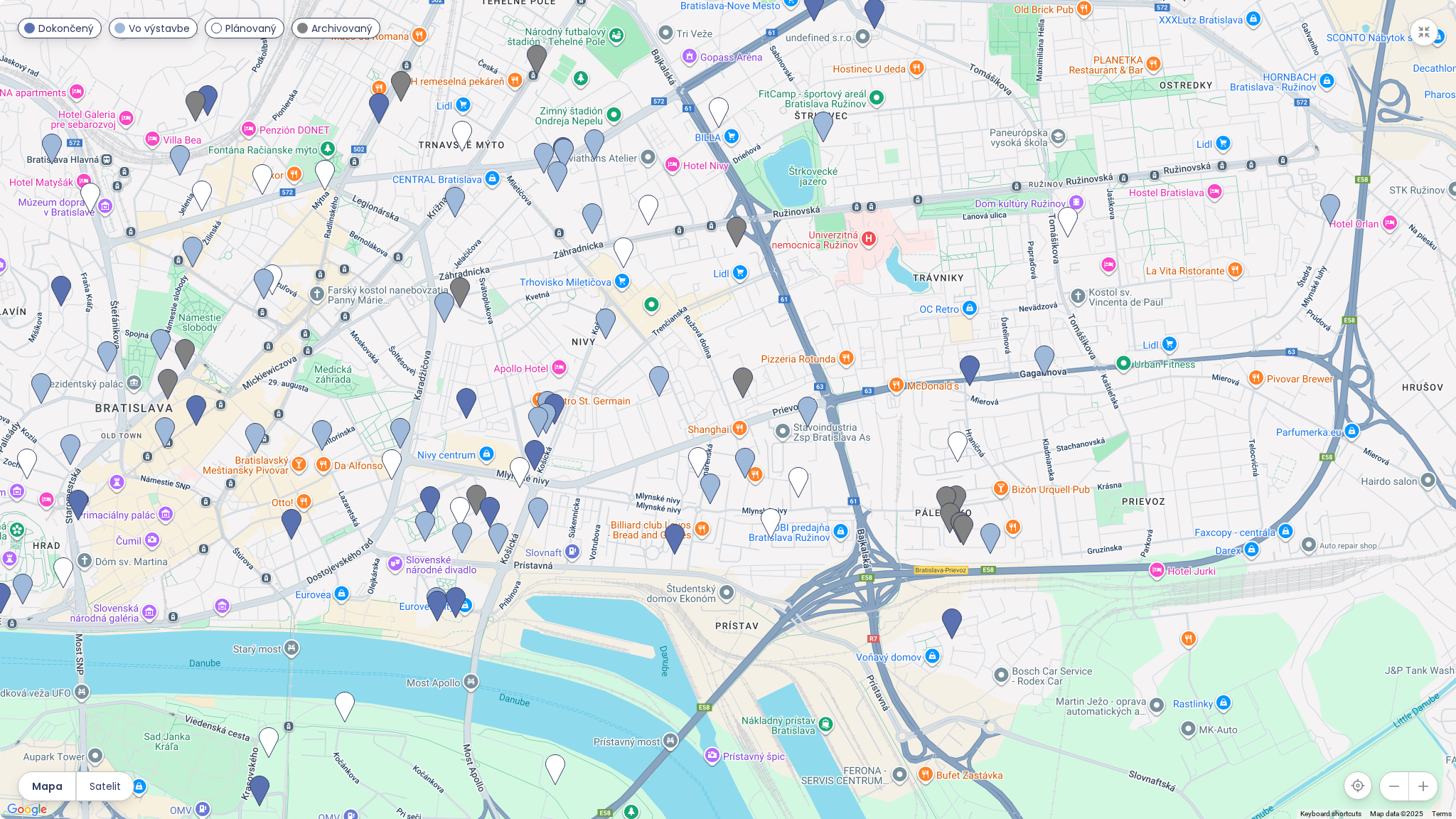
click at [1421, 35] on icon "button" at bounding box center [1424, 32] width 10 height 10
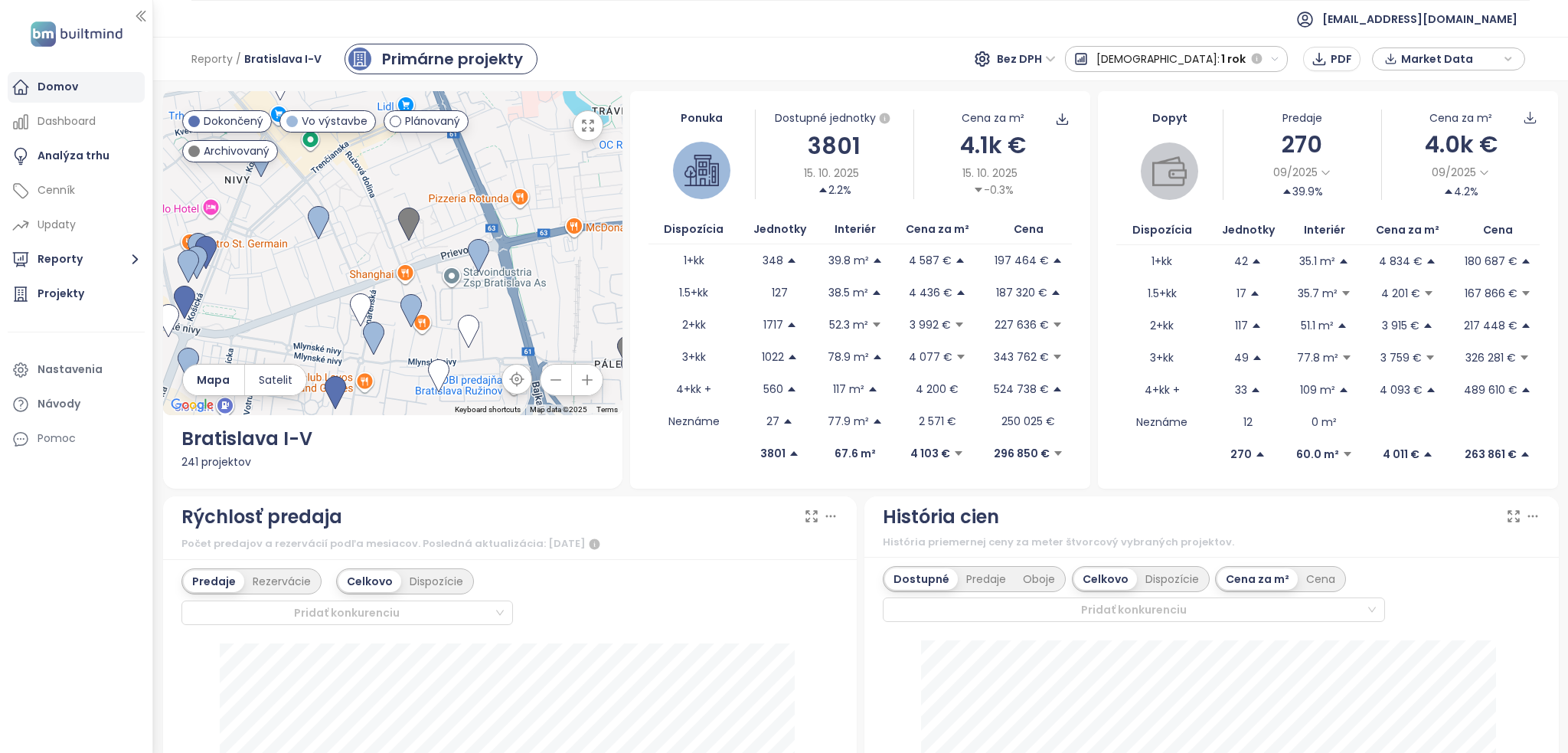
click at [45, 92] on div "Domov" at bounding box center [58, 87] width 41 height 20
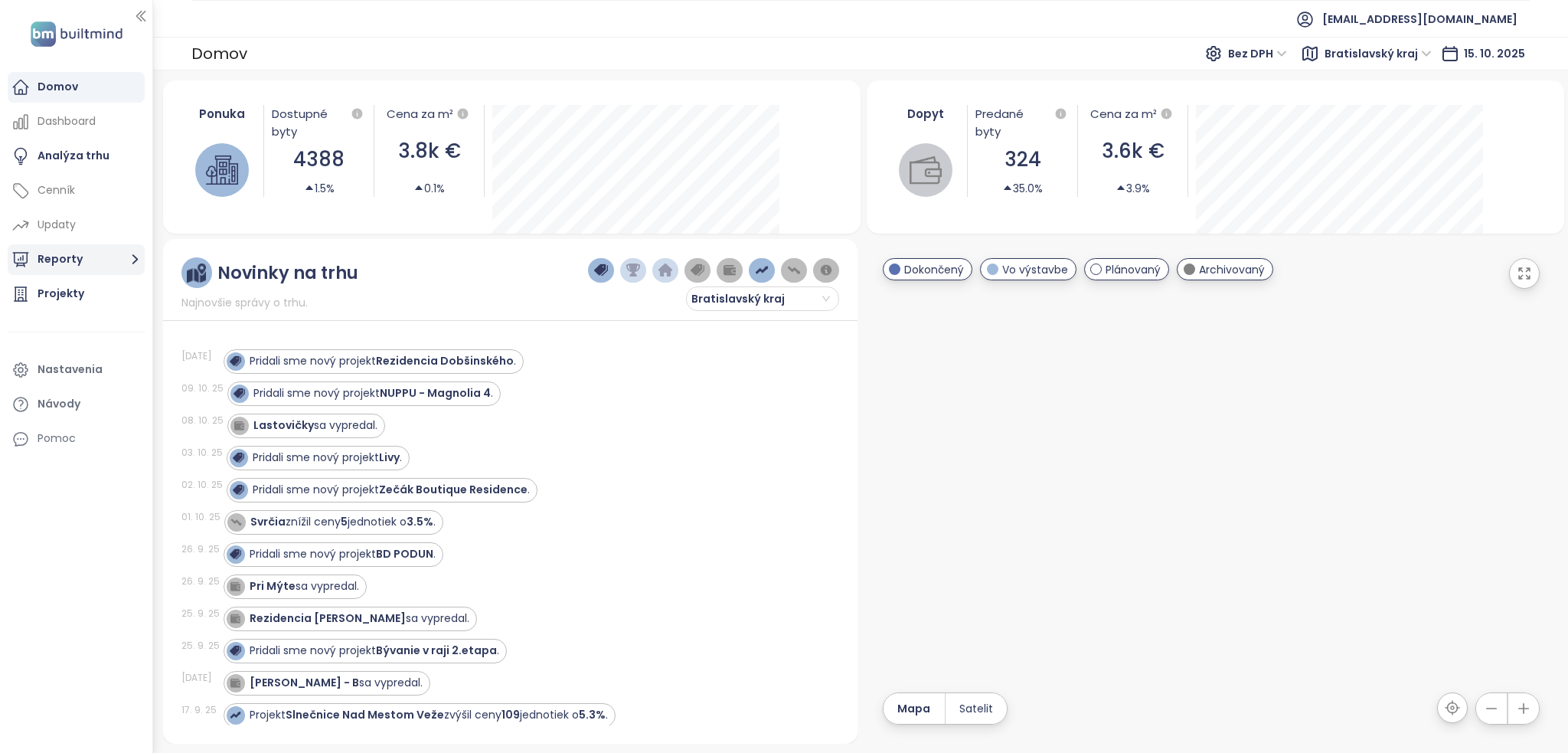
click at [82, 258] on button "Reporty" at bounding box center [76, 259] width 137 height 30
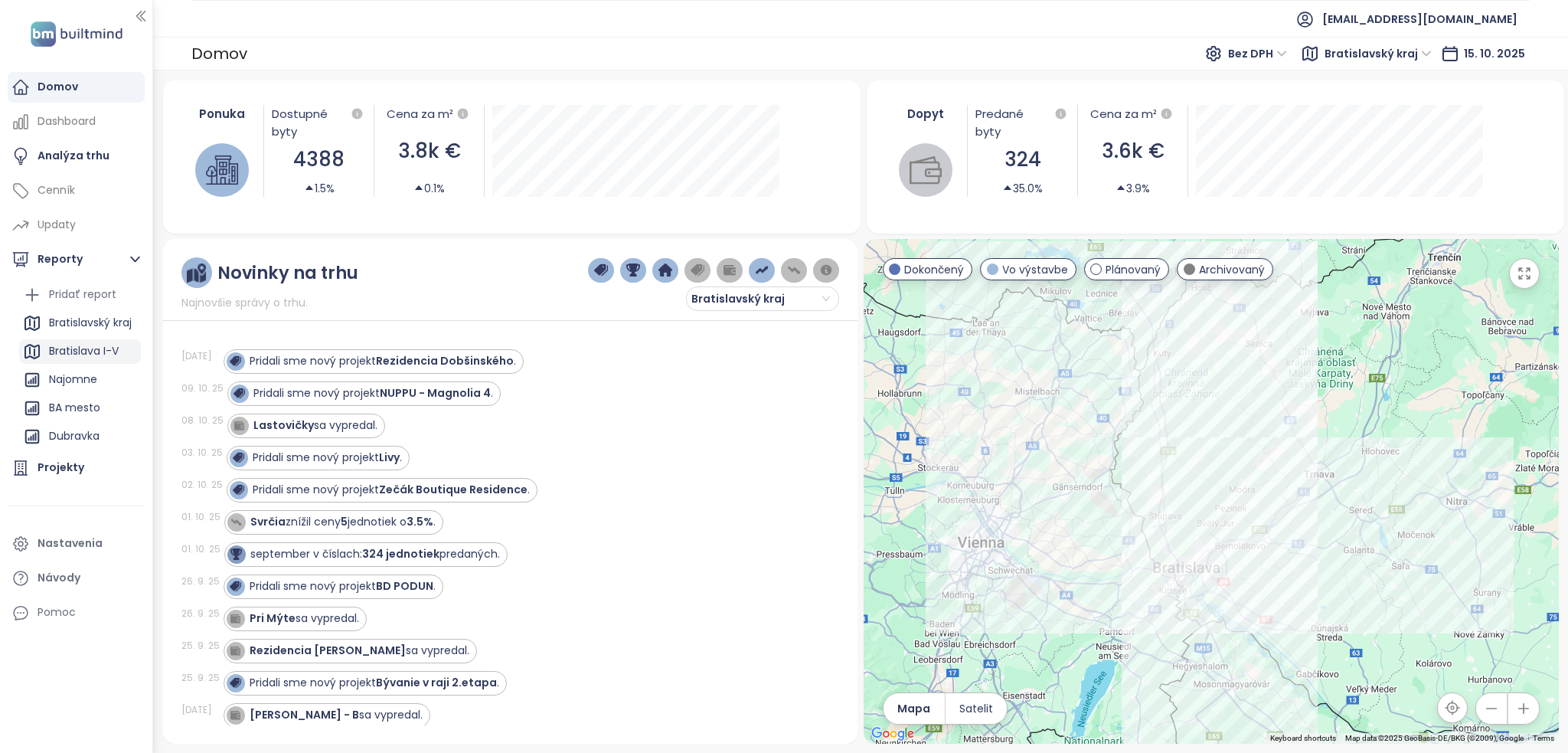
click at [110, 346] on div "Bratislava I-V" at bounding box center [83, 351] width 69 height 20
